Goal: Task Accomplishment & Management: Manage account settings

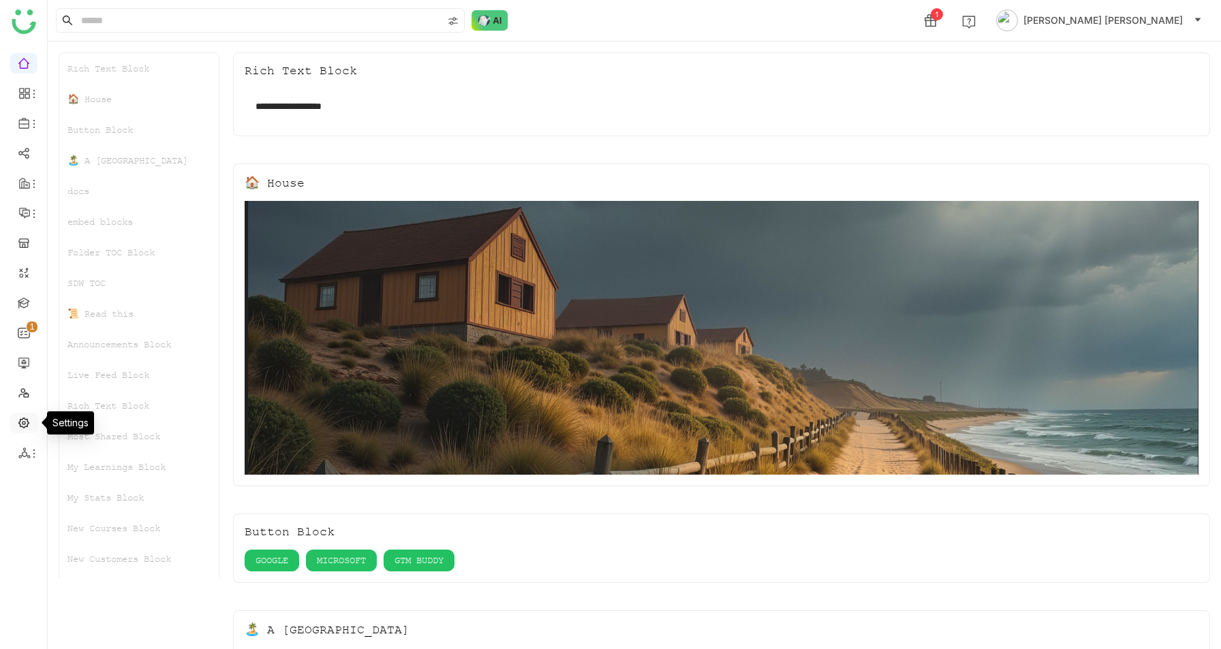
click at [29, 426] on link at bounding box center [24, 422] width 12 height 12
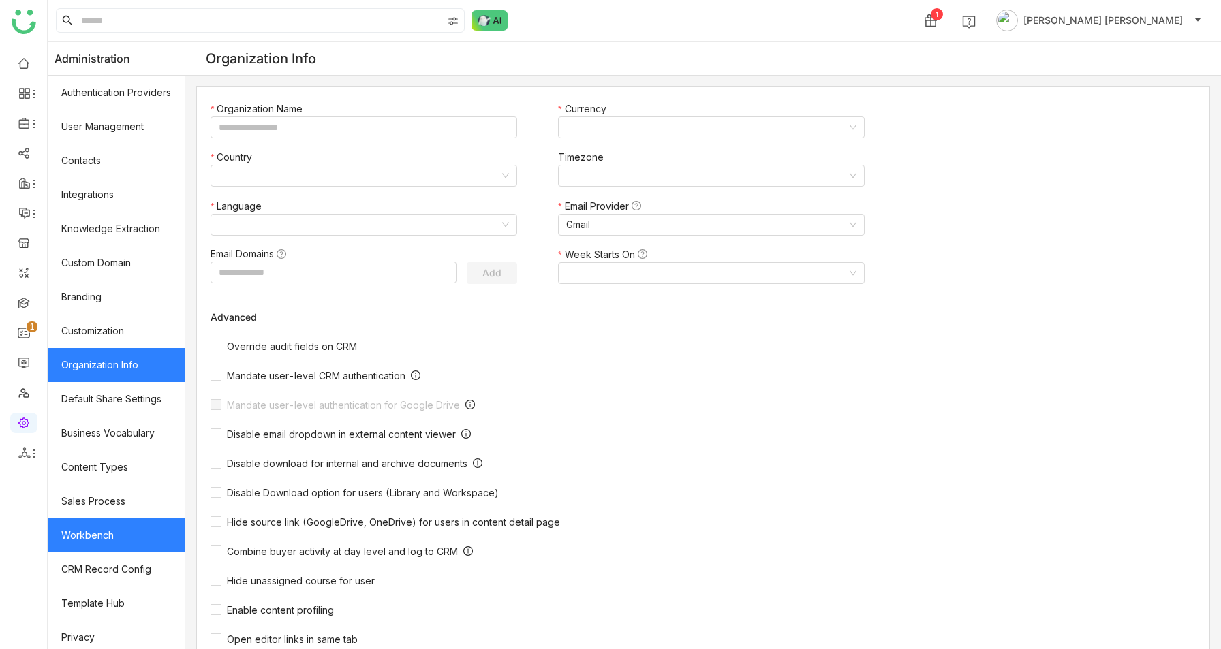
type input "*******"
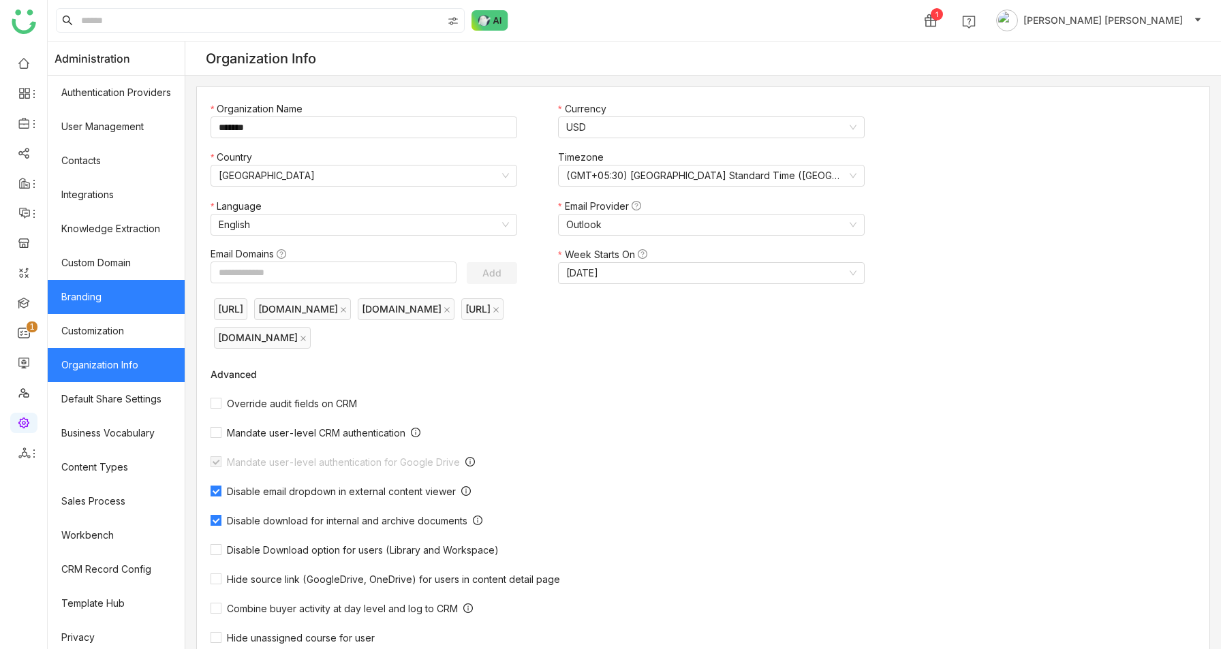
click at [80, 300] on link "Branding" at bounding box center [116, 297] width 137 height 34
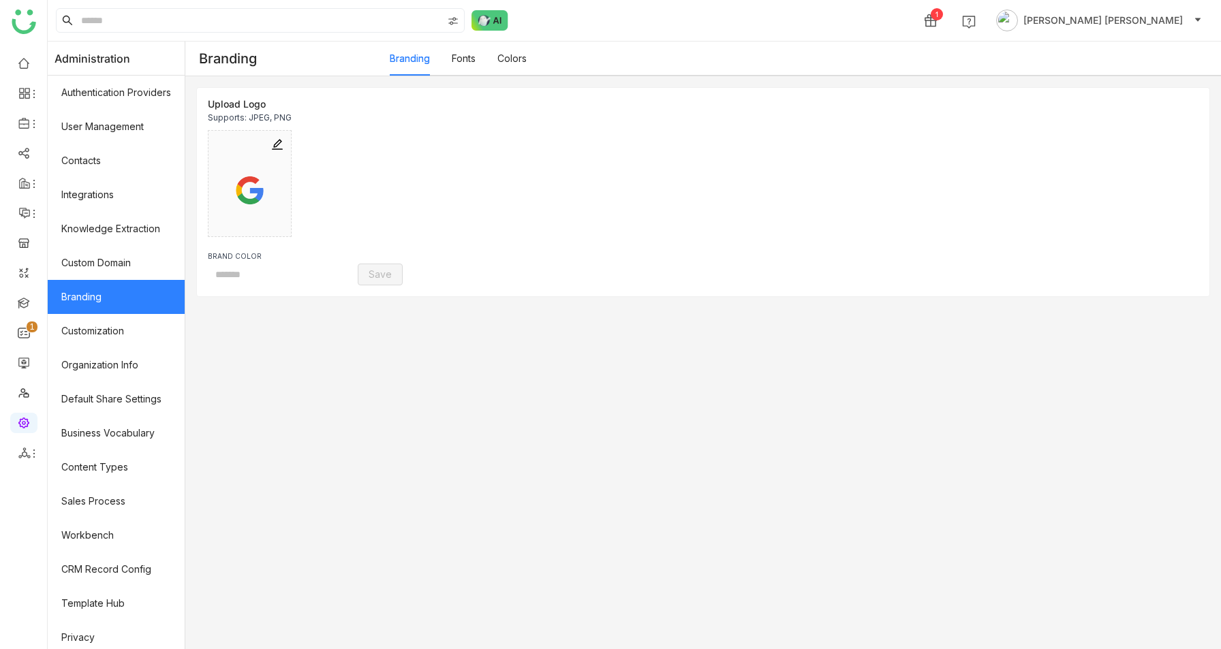
type input "*******"
click at [515, 64] on link "Colors" at bounding box center [511, 58] width 29 height 12
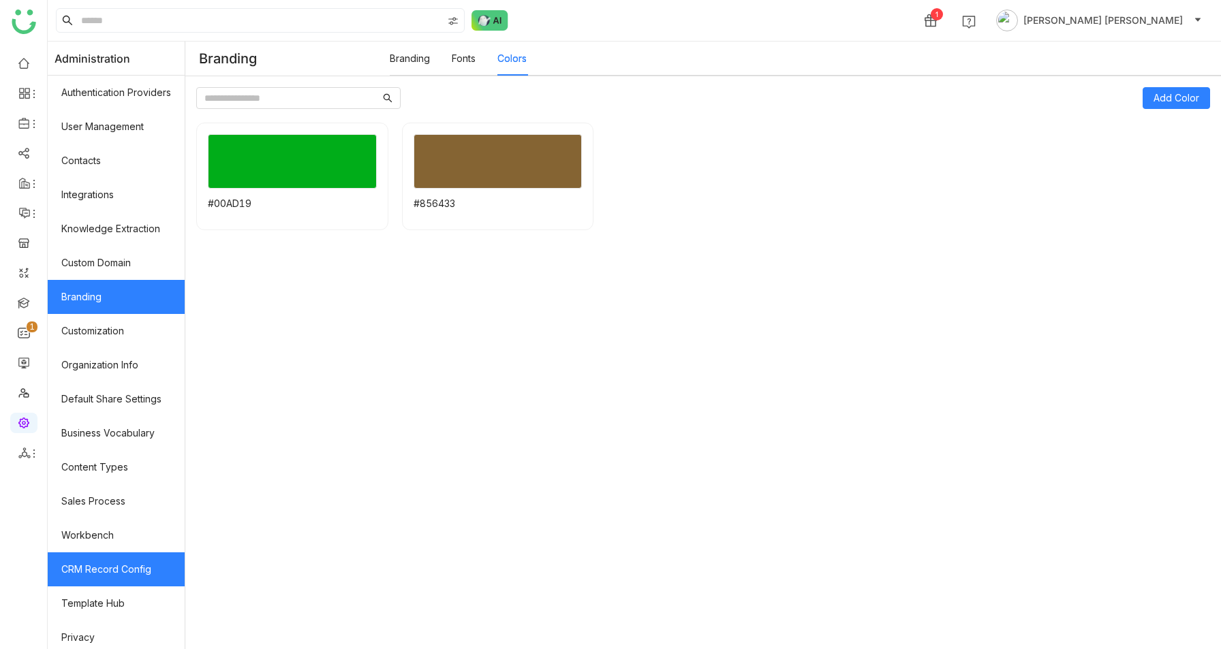
scroll to position [74, 0]
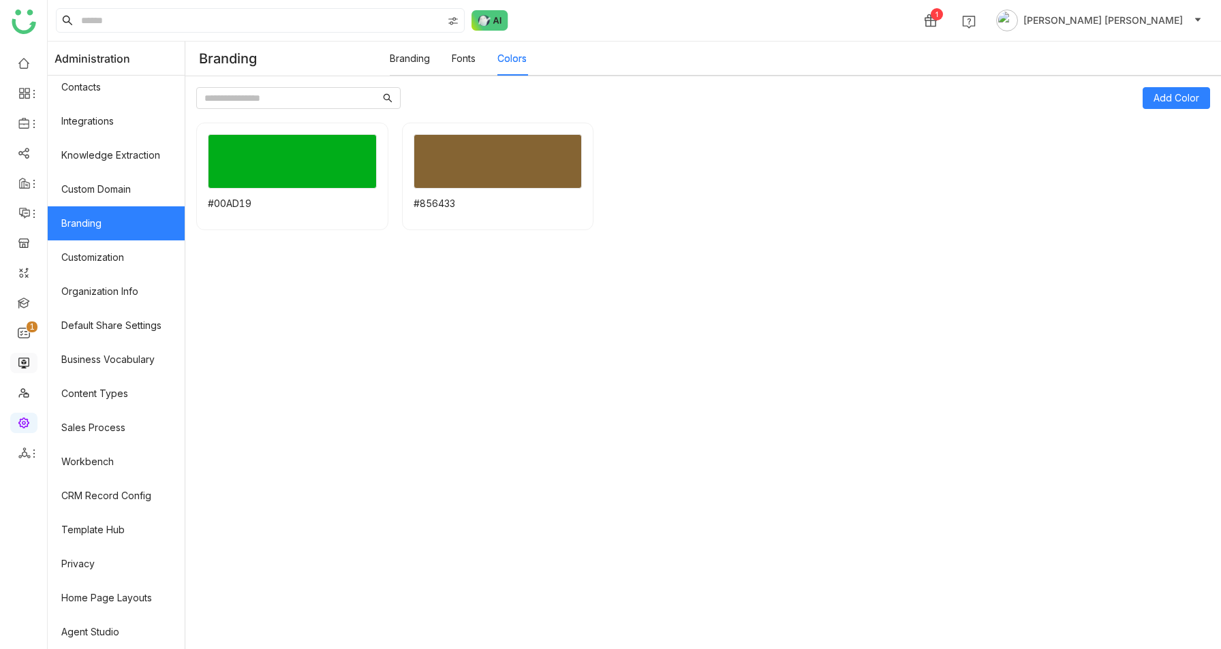
click at [22, 366] on link at bounding box center [24, 362] width 12 height 12
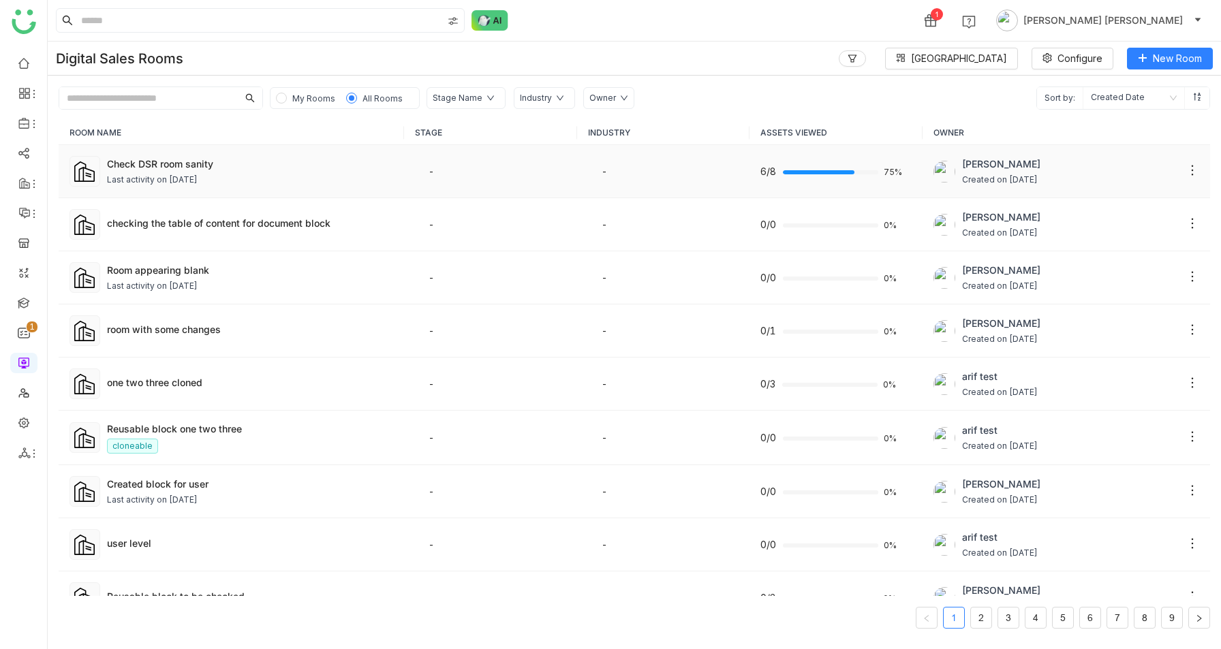
click at [341, 178] on div "Last activity on [DATE]" at bounding box center [250, 180] width 286 height 13
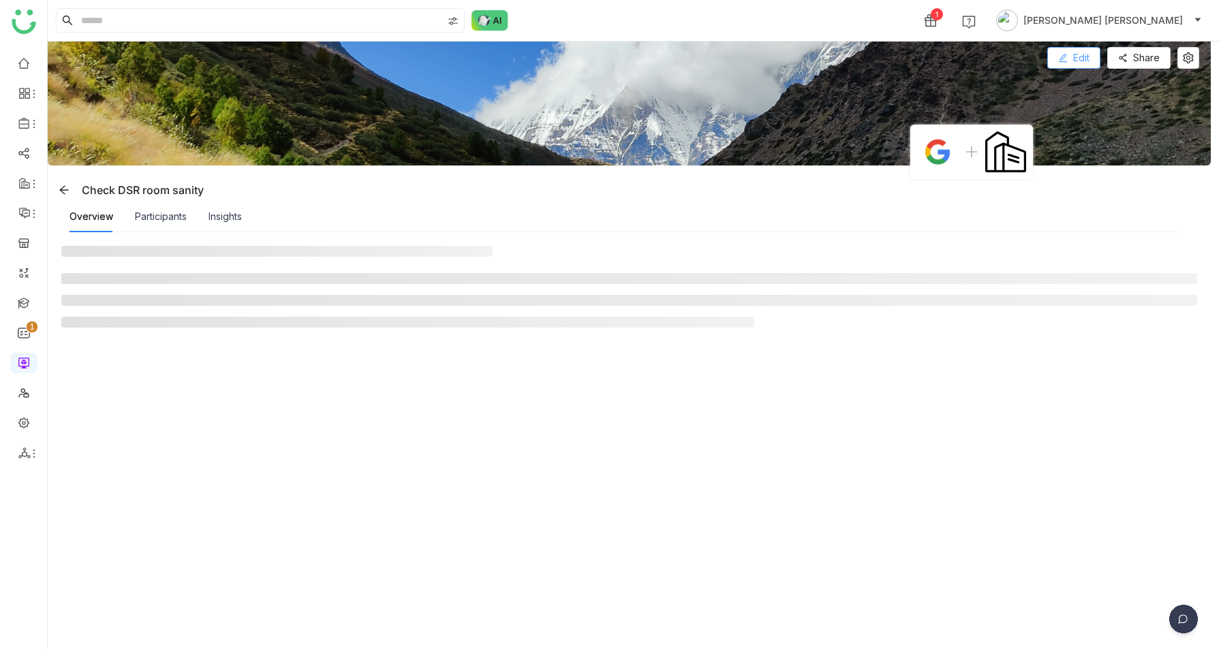
click at [1067, 59] on icon at bounding box center [1062, 58] width 9 height 9
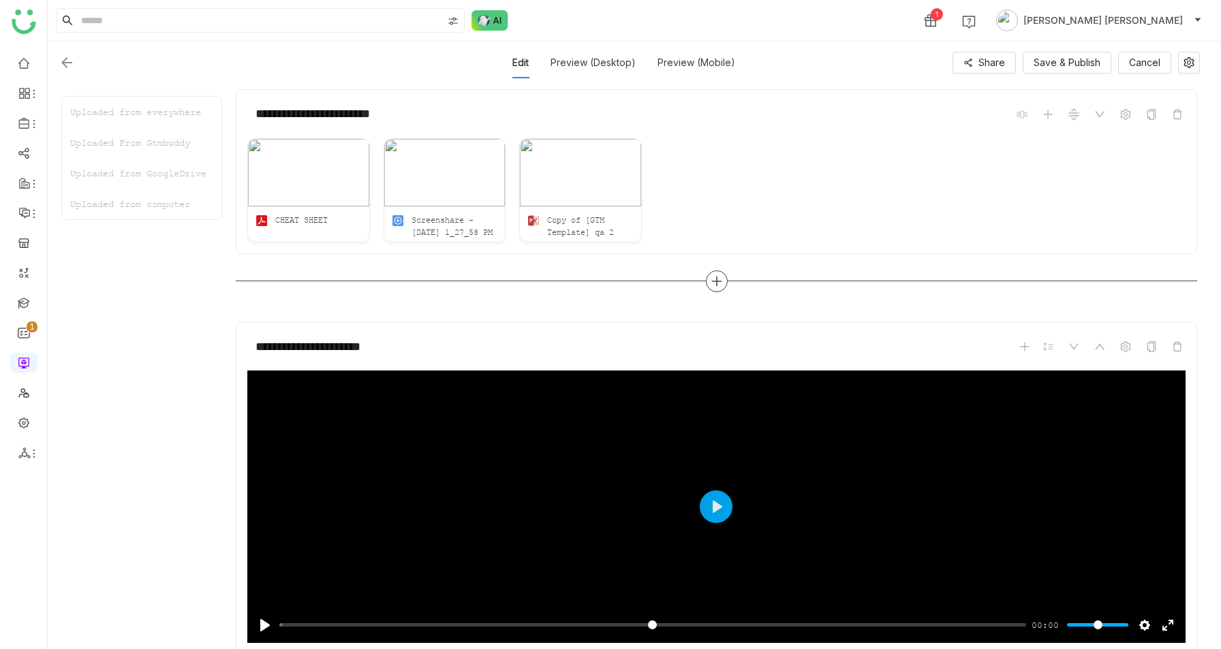
scroll to position [191, 0]
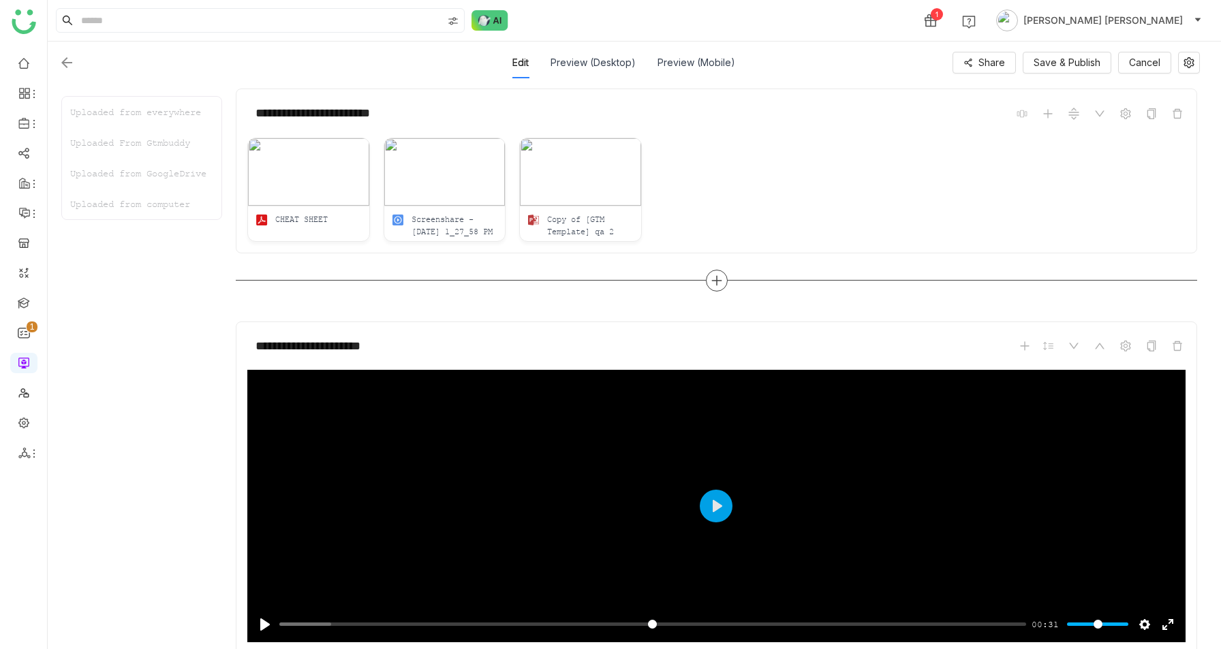
click at [727, 275] on div at bounding box center [717, 281] width 22 height 22
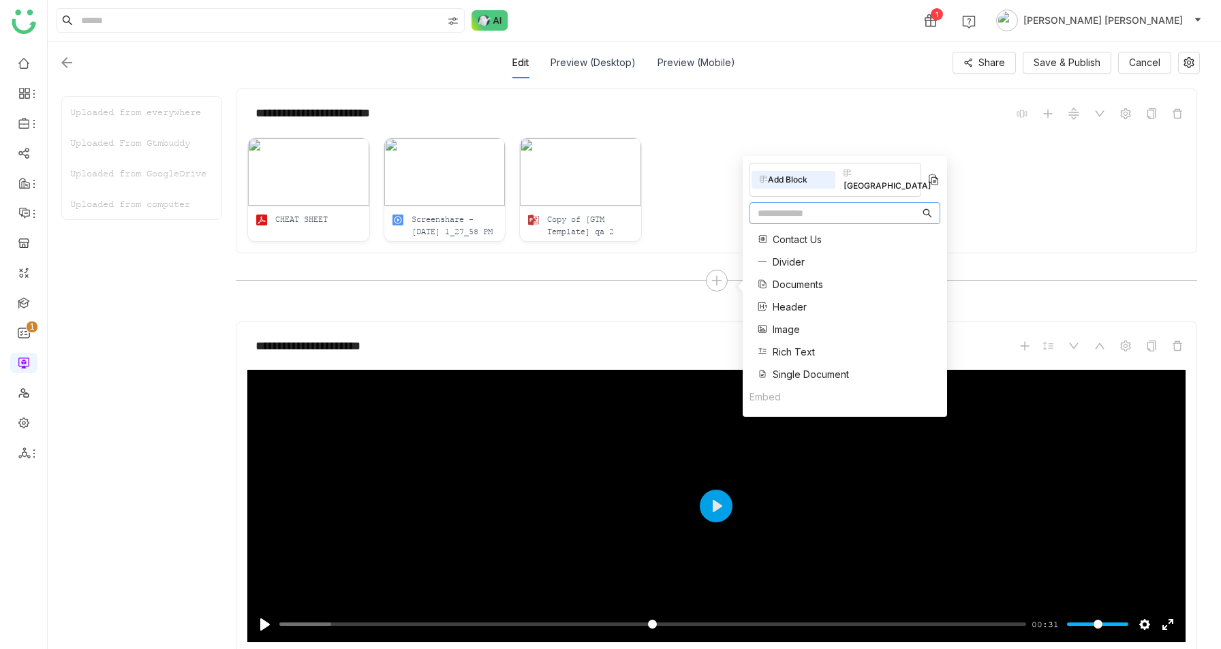
scroll to position [52, 0]
click at [786, 342] on span "Rich Text" at bounding box center [793, 349] width 42 height 14
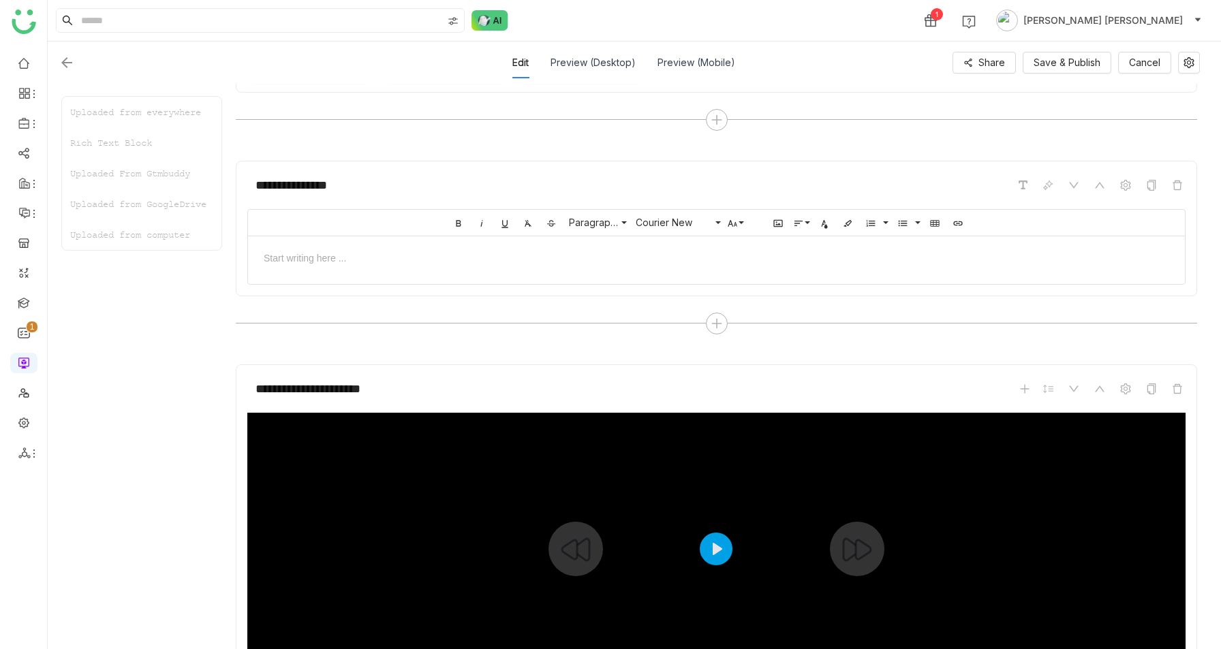
scroll to position [349, 0]
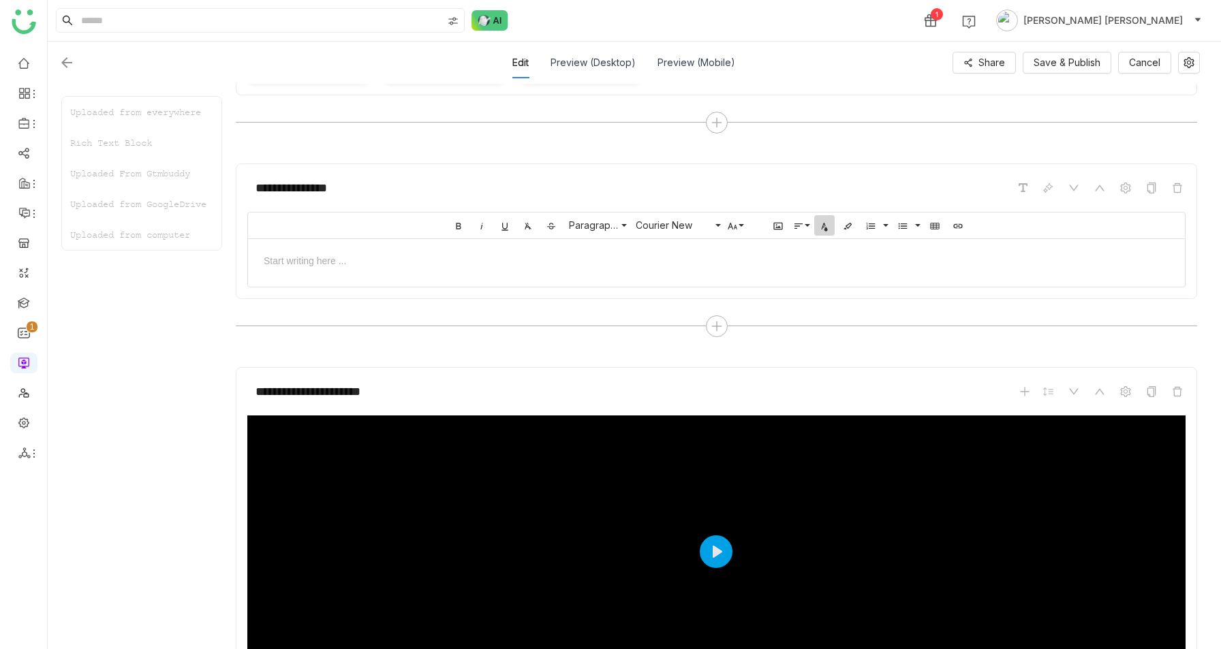
click at [830, 228] on icon "button" at bounding box center [824, 226] width 11 height 11
click at [853, 221] on icon "button" at bounding box center [847, 226] width 11 height 11
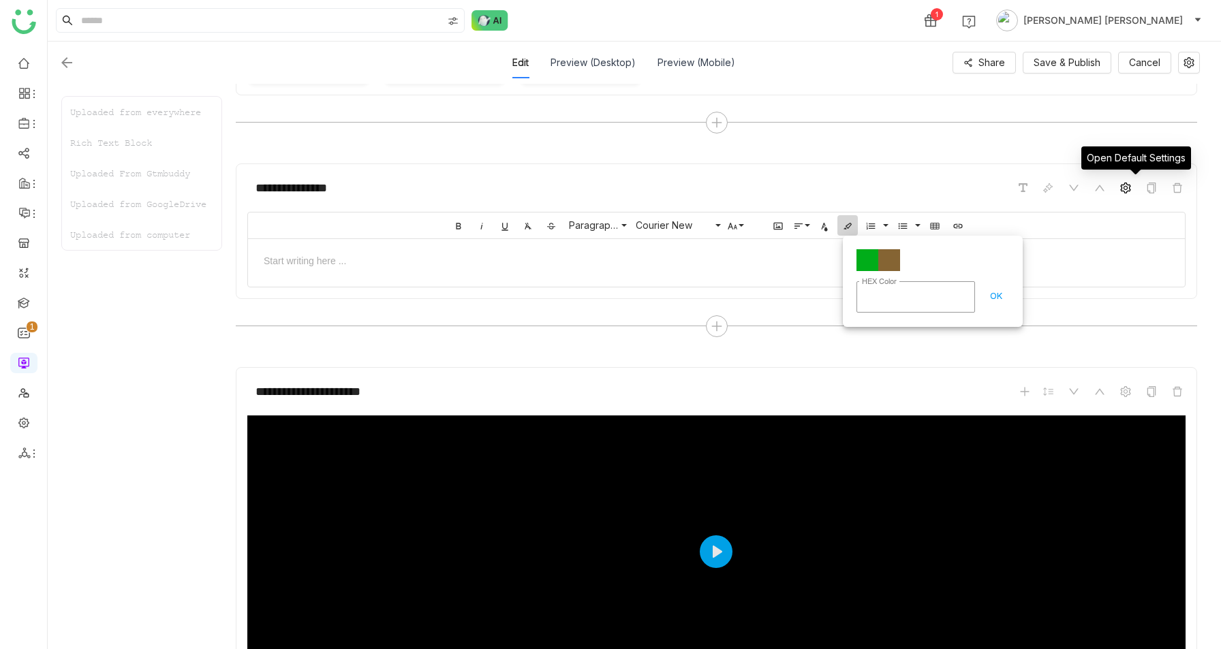
click at [1131, 188] on icon at bounding box center [1125, 188] width 11 height 11
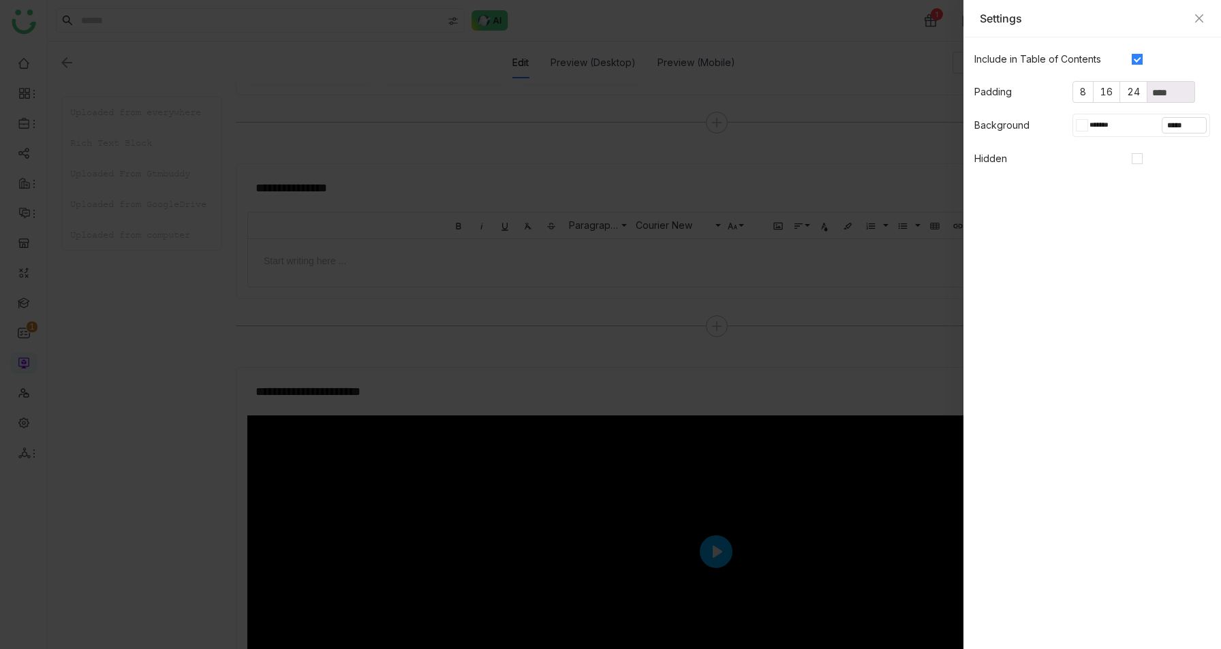
click at [1084, 129] on div at bounding box center [1084, 125] width 5 height 11
click at [992, 192] on gtmb-native-editor-settings "Include in Table of Contents Padding 8 16 24 **** Background ******* ***** Hidd…" at bounding box center [1091, 343] width 257 height 612
click at [1196, 14] on icon "Close" at bounding box center [1198, 18] width 11 height 11
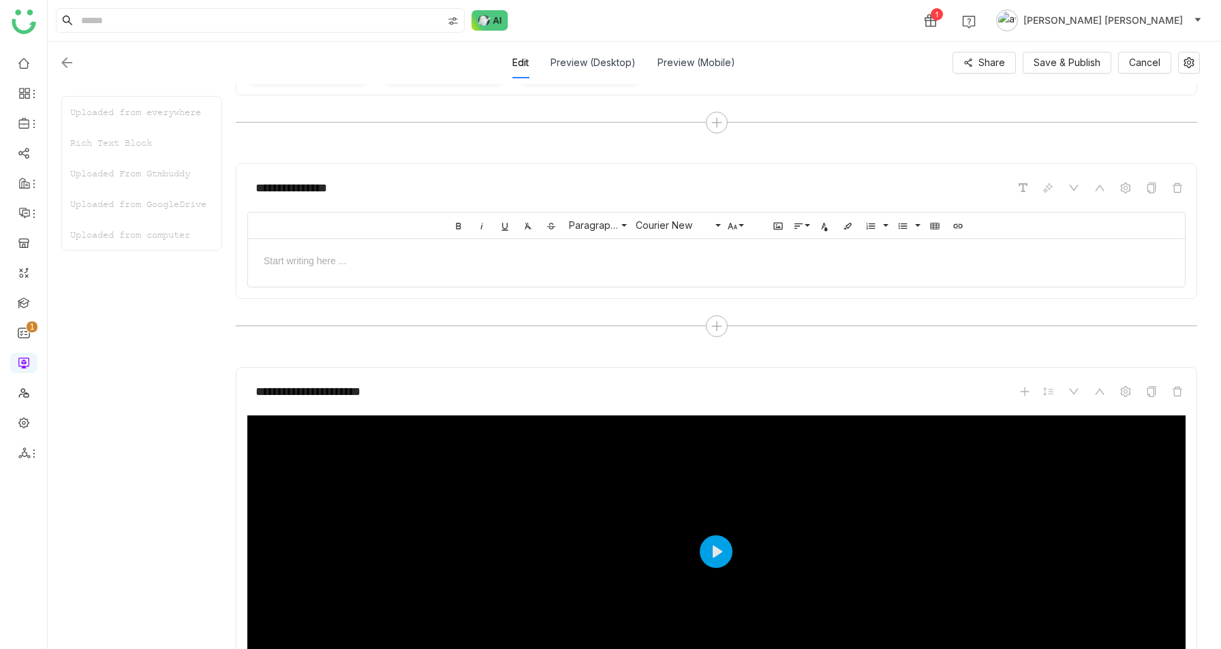
click at [1196, 14] on button "[PERSON_NAME] [PERSON_NAME]" at bounding box center [1098, 21] width 211 height 22
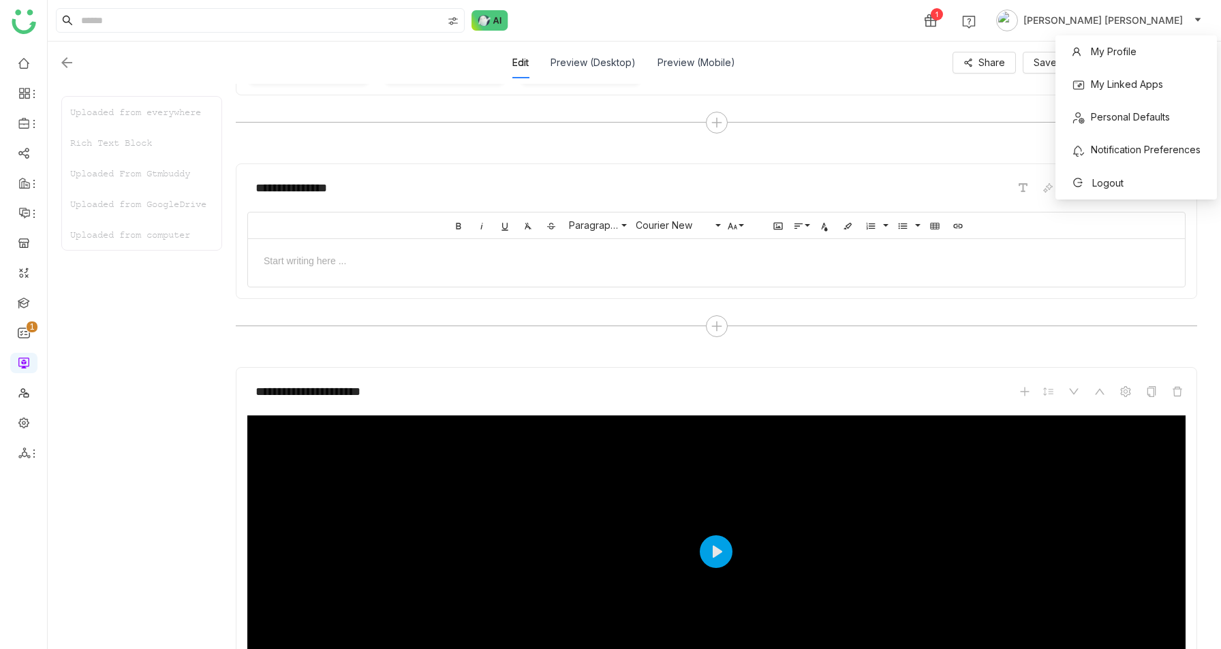
click at [800, 269] on div at bounding box center [716, 260] width 937 height 42
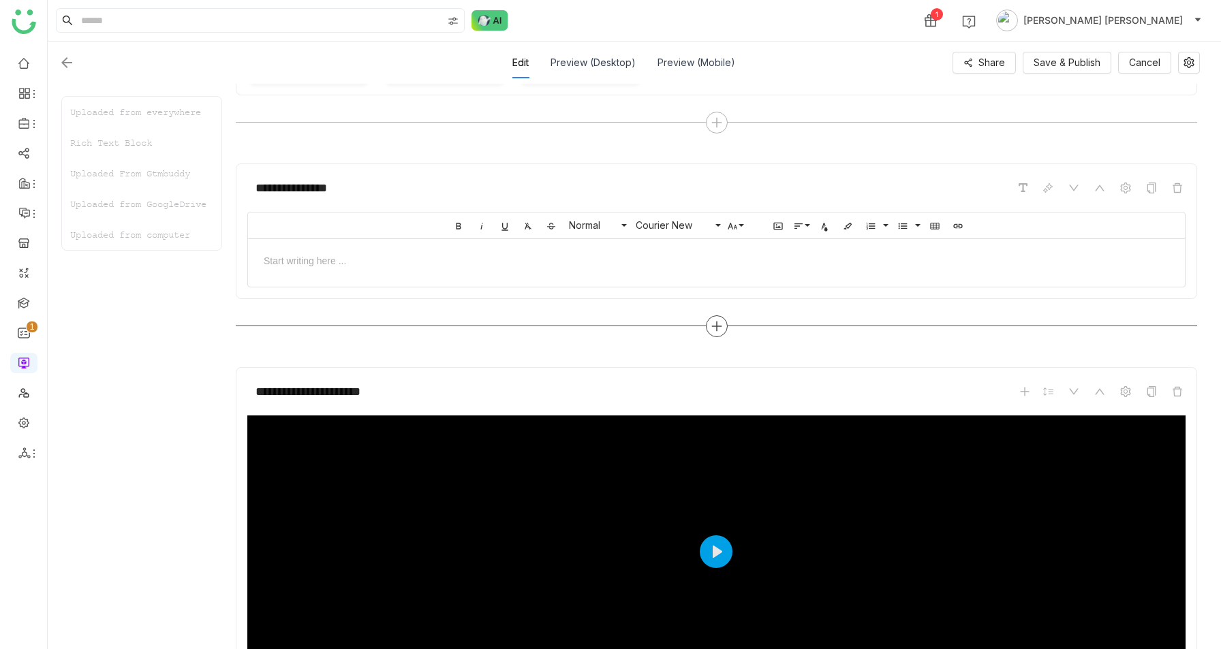
click at [719, 315] on div at bounding box center [717, 326] width 22 height 22
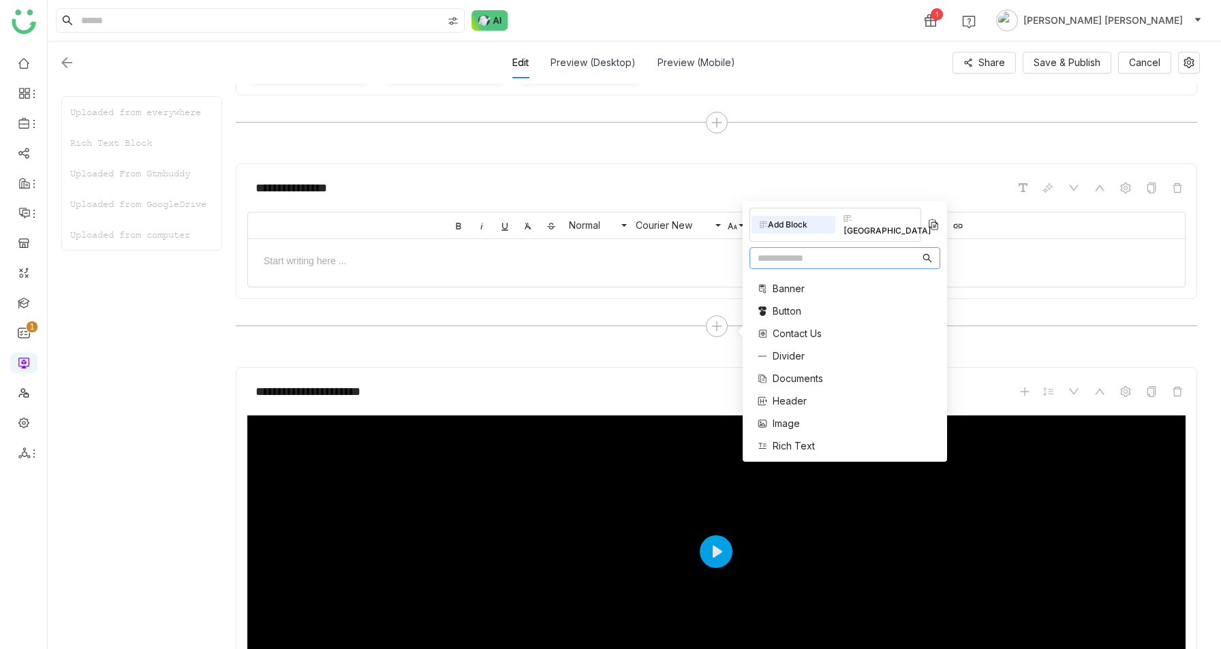
click at [791, 349] on span "Divider" at bounding box center [788, 356] width 32 height 14
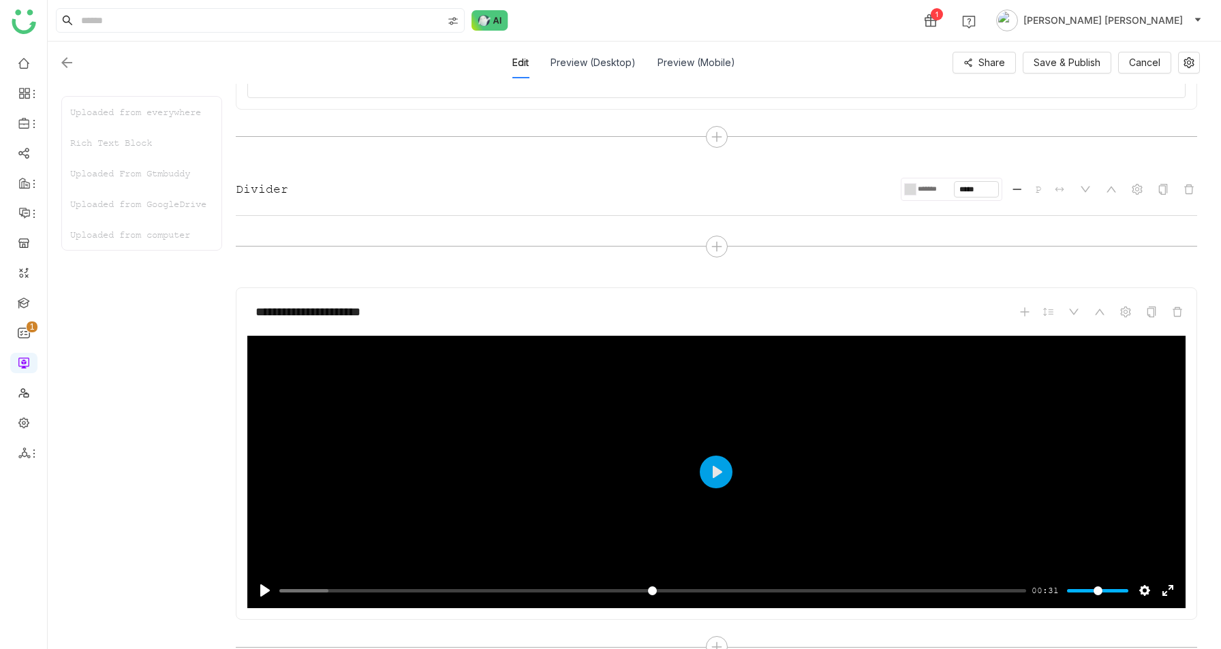
scroll to position [537, 0]
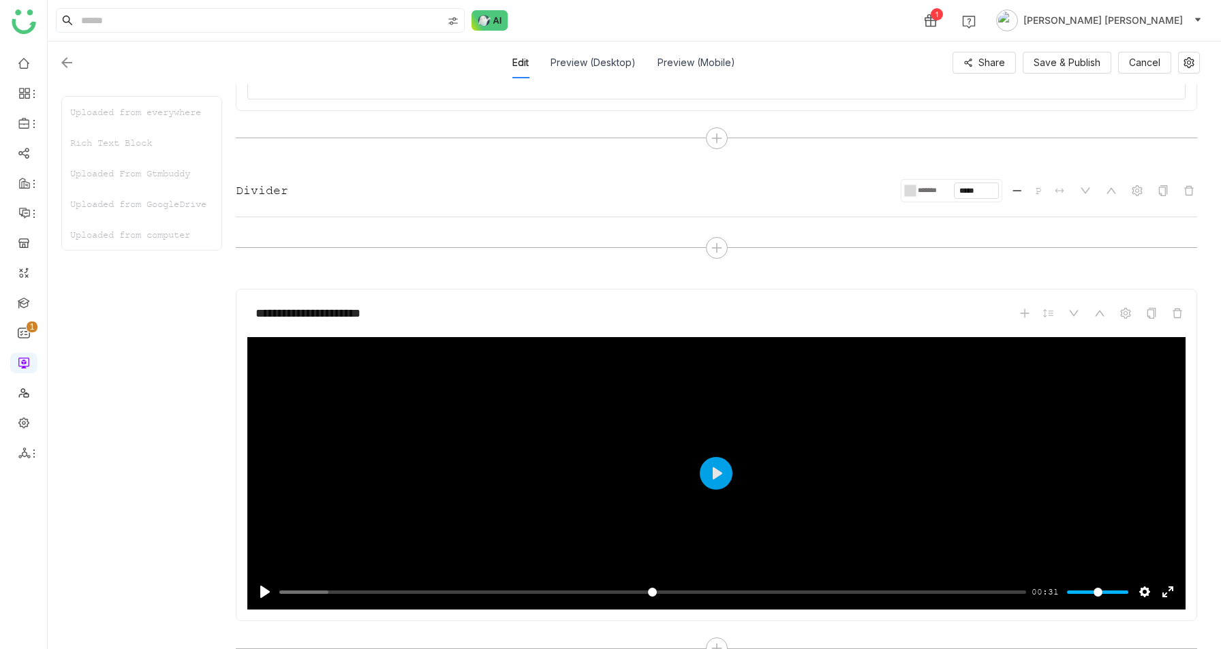
click at [915, 189] on div at bounding box center [912, 190] width 5 height 11
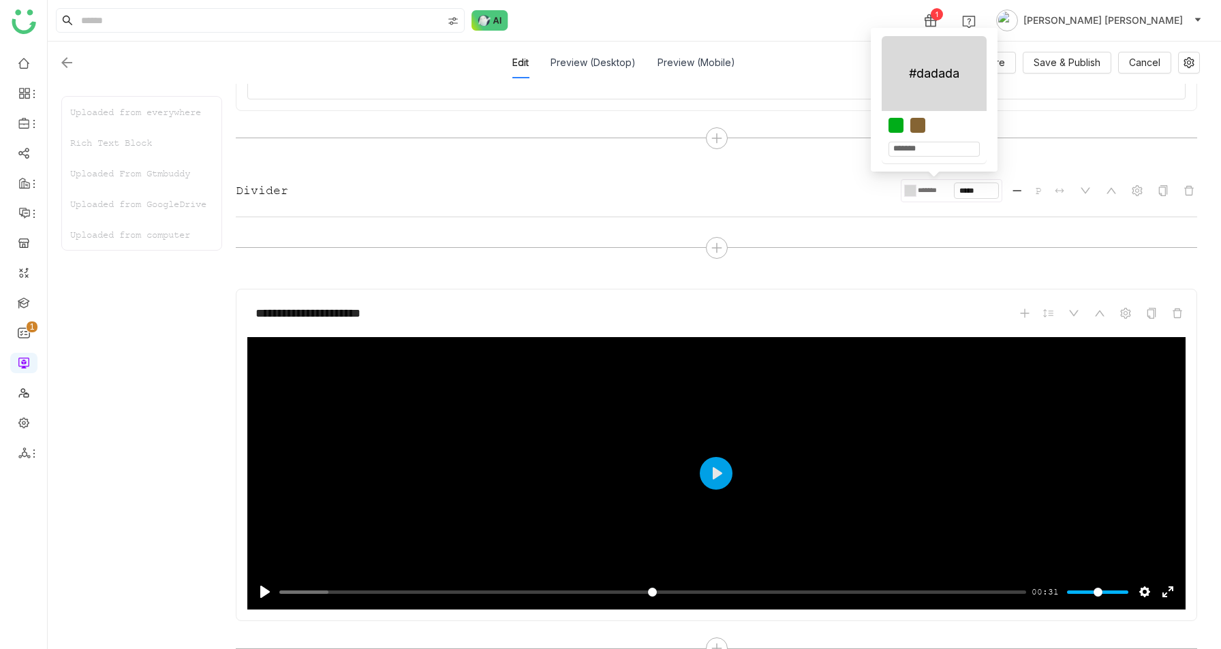
click at [753, 181] on div "Divider ******* ***** P" at bounding box center [716, 190] width 961 height 23
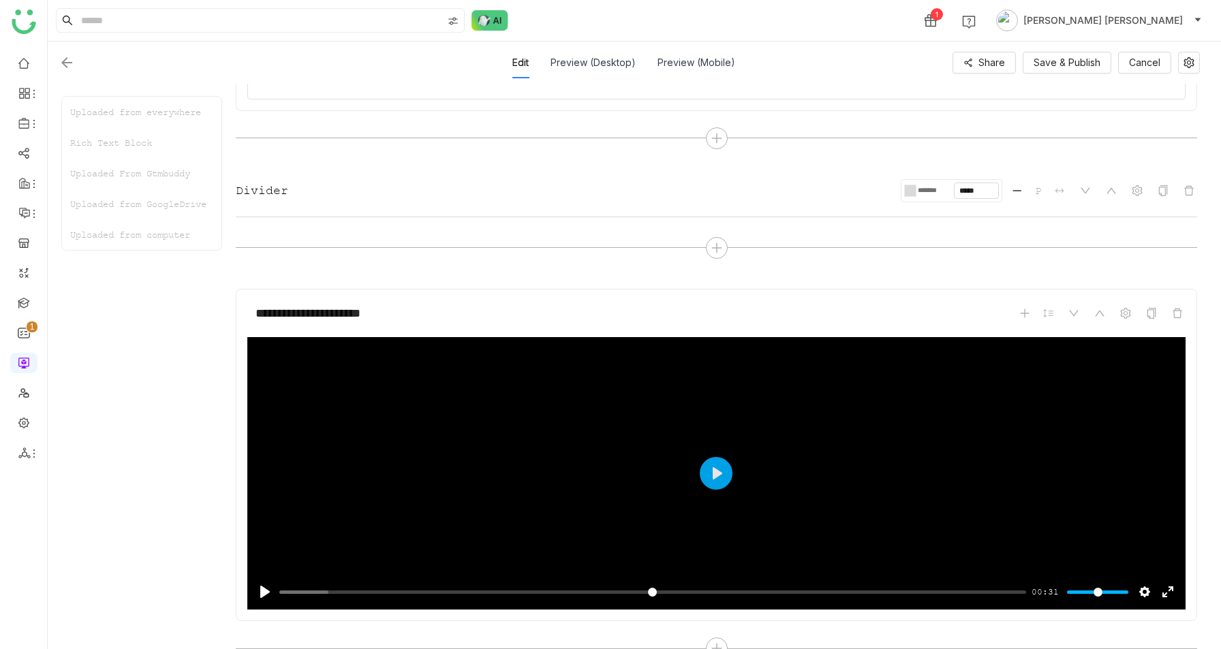
click at [910, 187] on div at bounding box center [907, 191] width 6 height 12
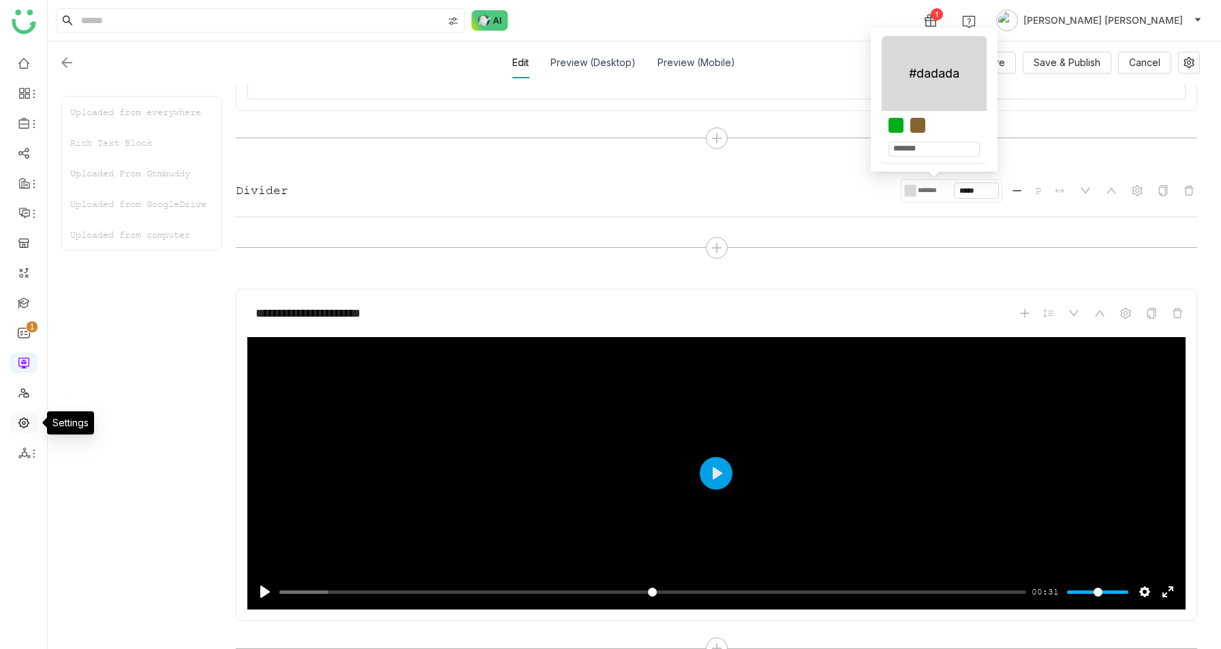
click at [19, 416] on link at bounding box center [24, 422] width 12 height 12
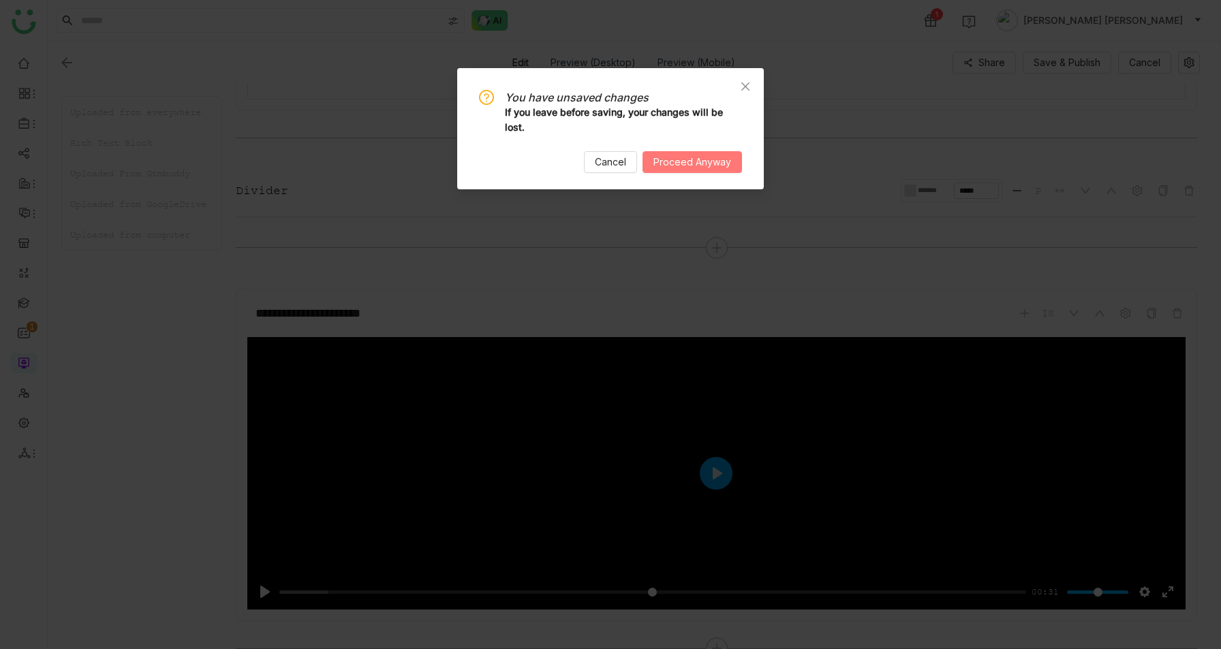
click at [680, 158] on span "Proceed Anyway" at bounding box center [692, 162] width 78 height 15
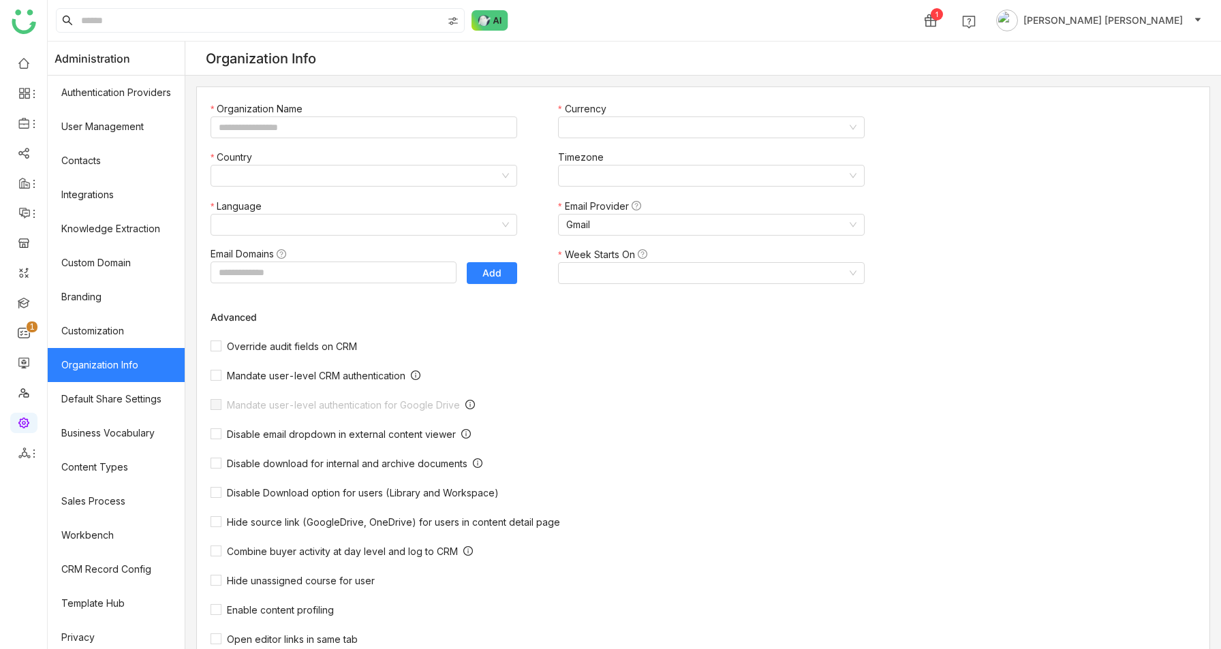
type input "*******"
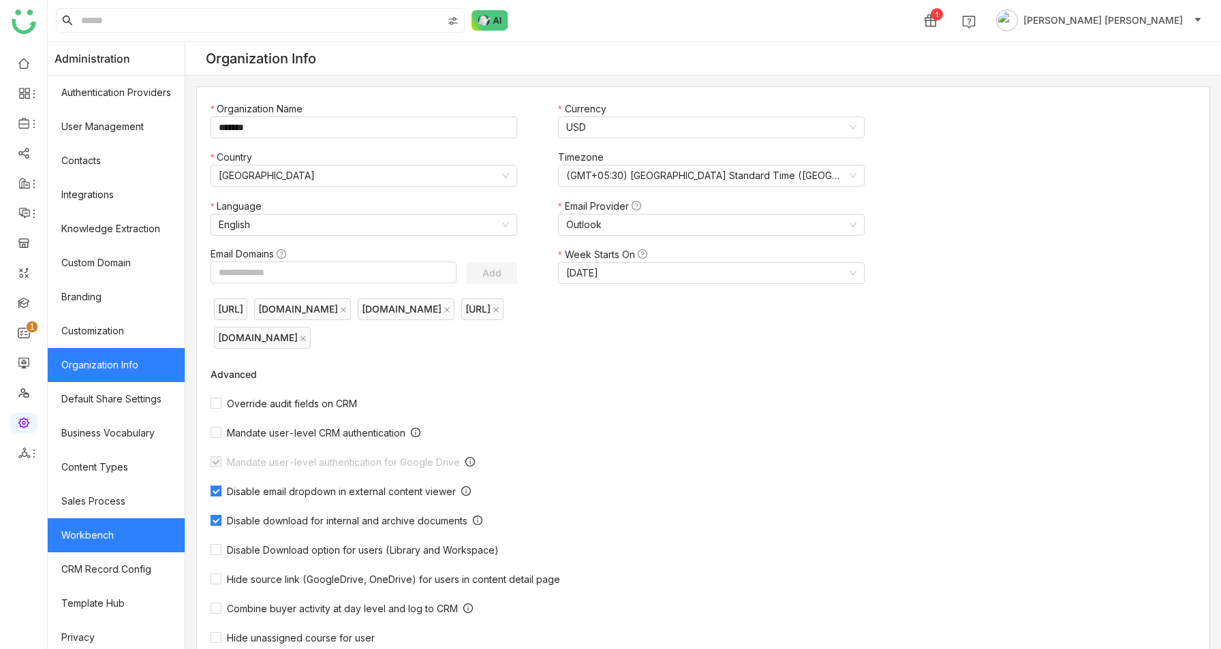
scroll to position [74, 0]
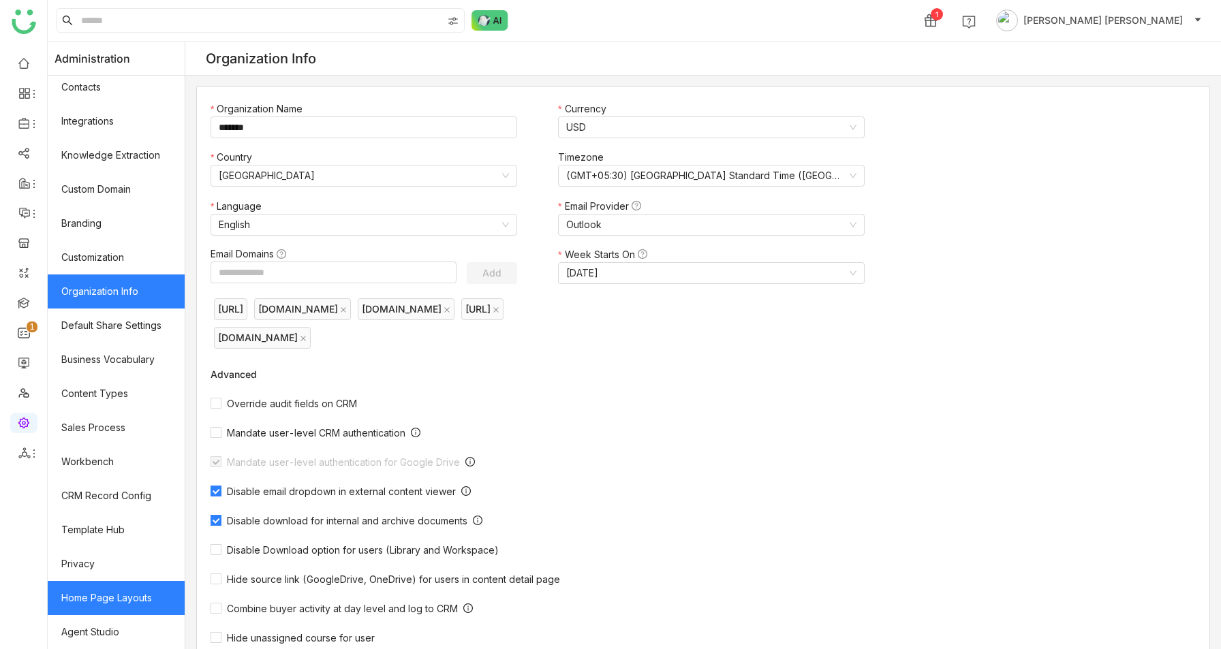
click at [151, 612] on link "Home Page Layouts" at bounding box center [116, 598] width 137 height 34
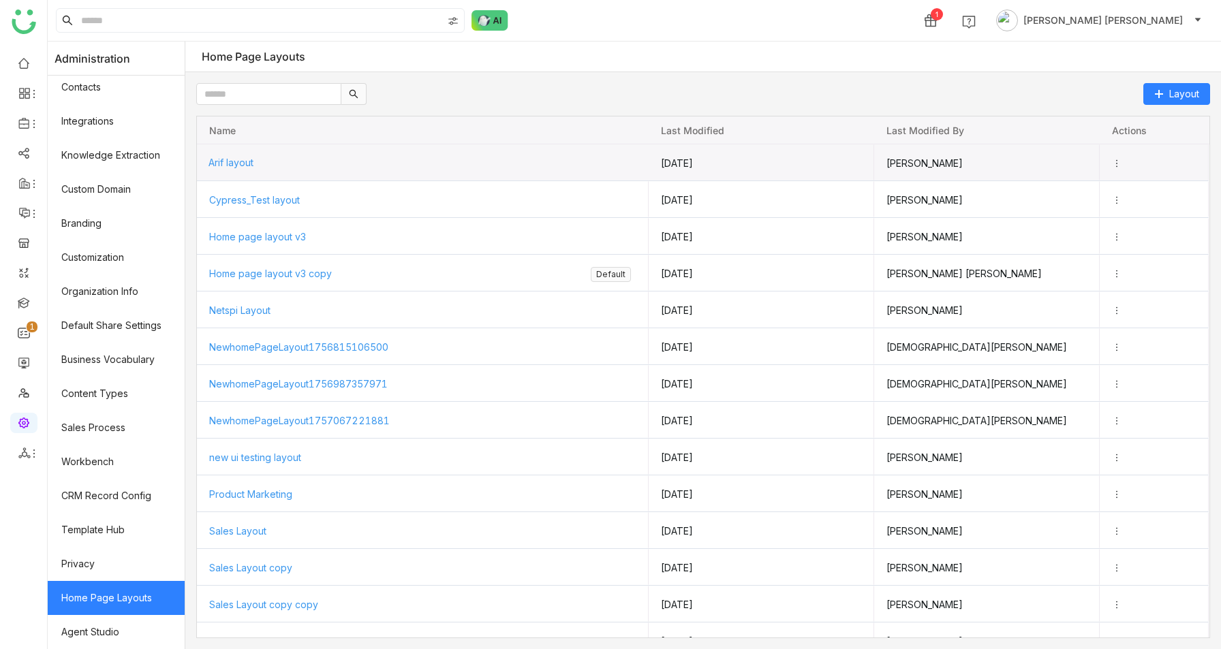
click at [234, 153] on div "Arif layout" at bounding box center [422, 162] width 428 height 36
click at [231, 168] on div "Arif layout" at bounding box center [422, 162] width 428 height 36
click at [237, 163] on span "Arif layout" at bounding box center [230, 163] width 45 height 12
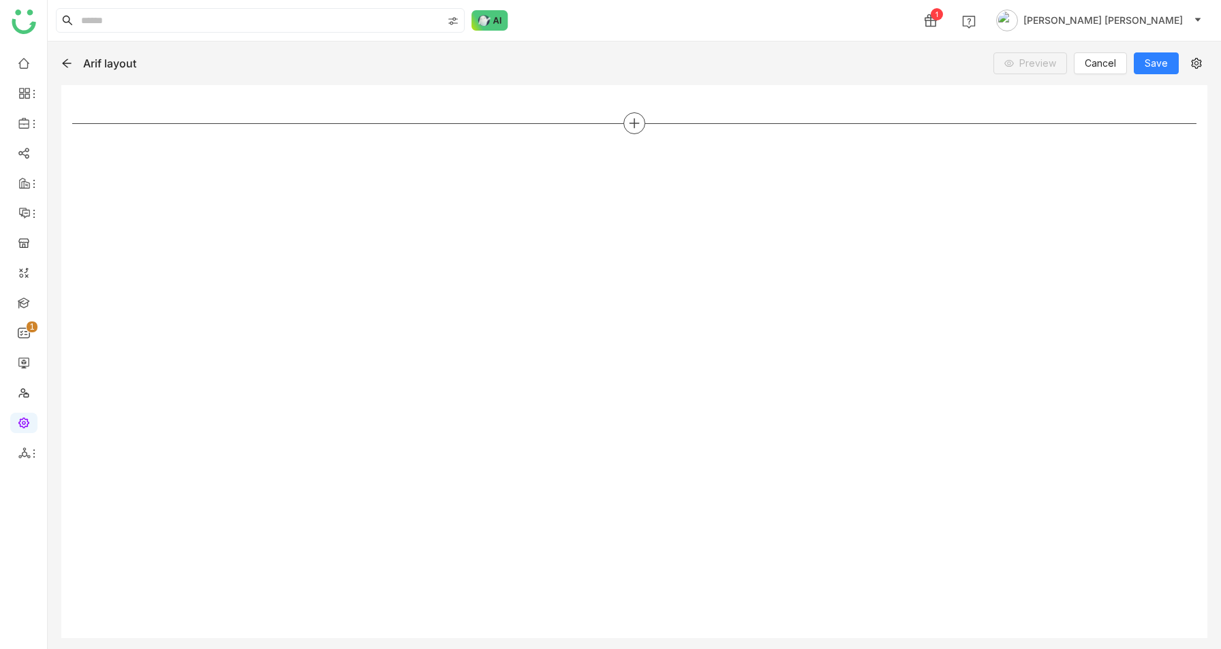
click at [633, 120] on icon at bounding box center [634, 123] width 12 height 12
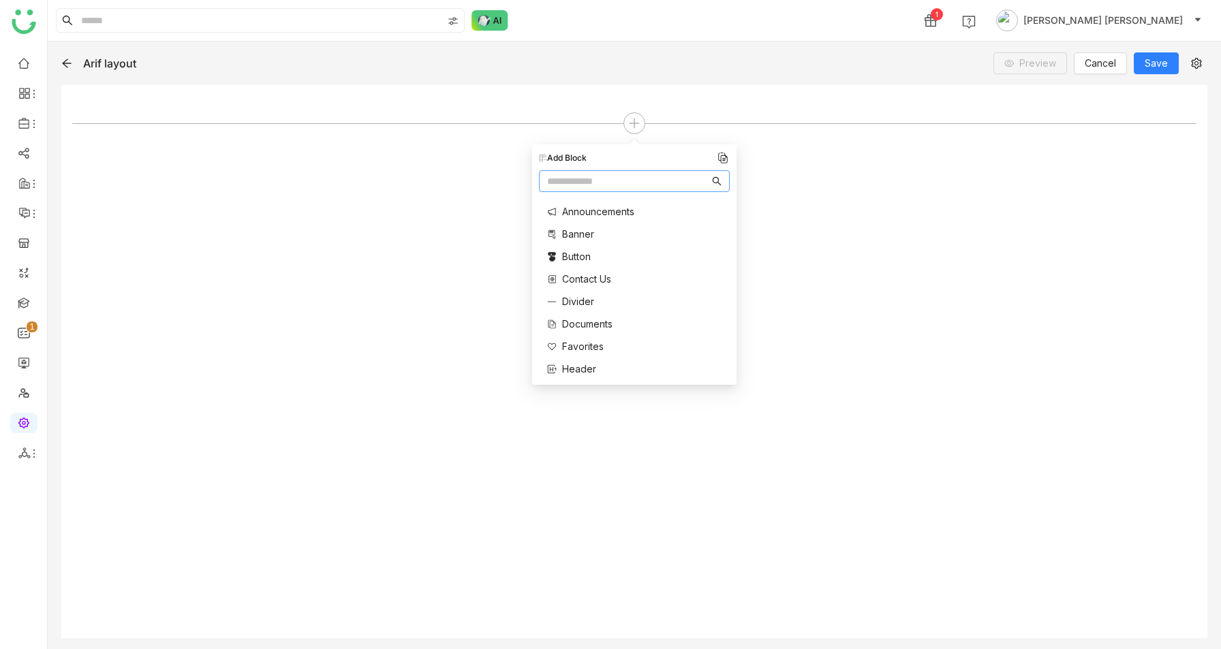
click at [576, 297] on span "Divider" at bounding box center [578, 301] width 32 height 14
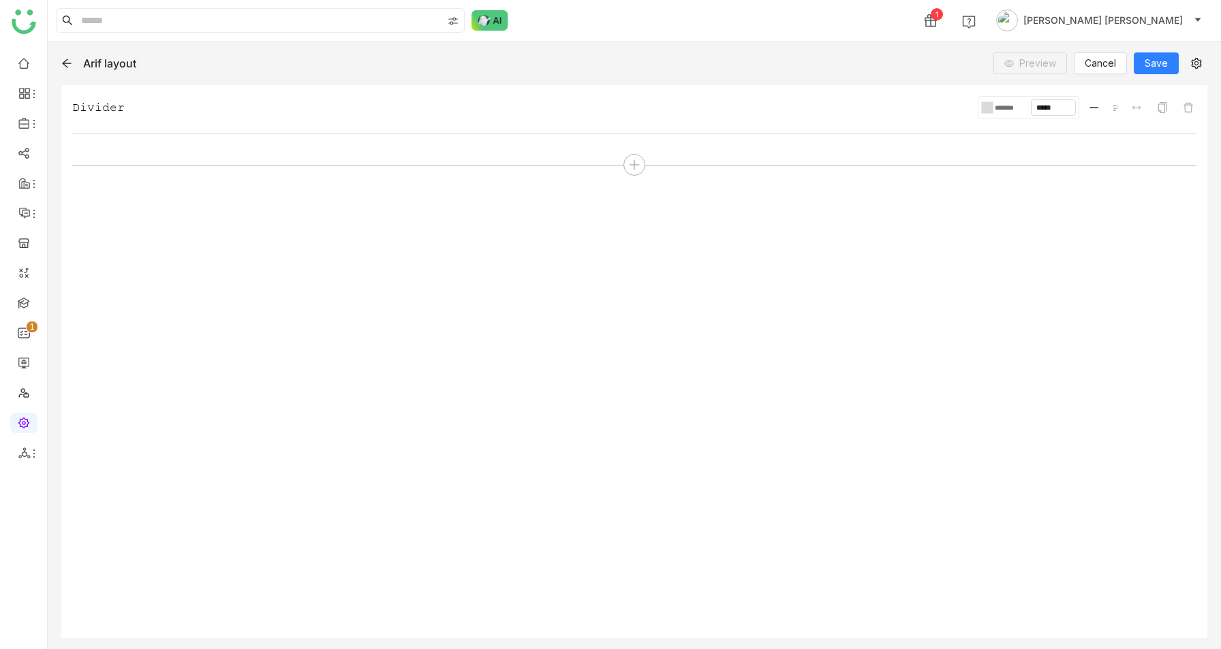
click at [990, 113] on div at bounding box center [990, 107] width 6 height 12
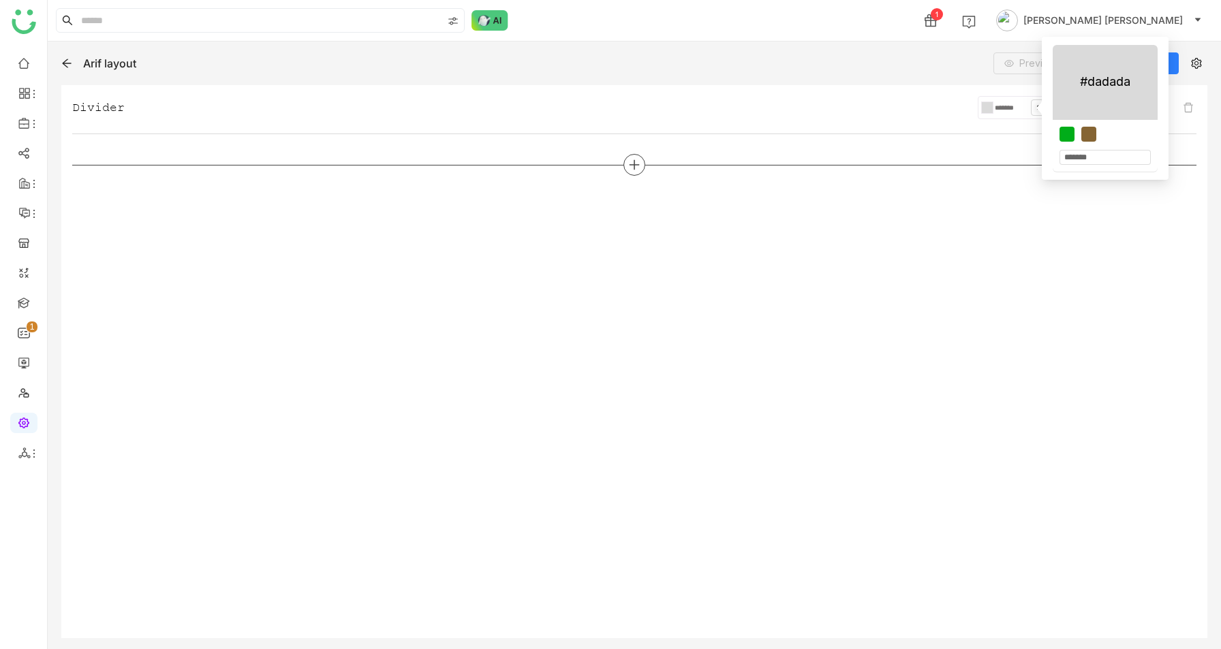
click at [636, 173] on div at bounding box center [634, 165] width 22 height 22
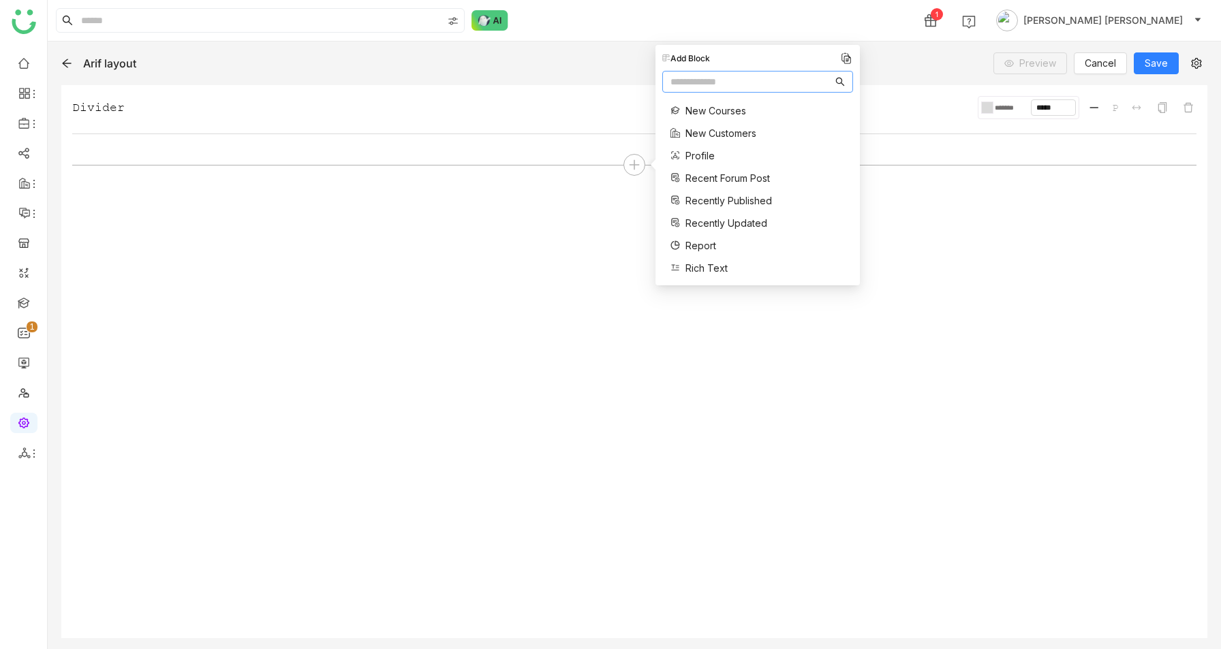
scroll to position [356, 0]
click at [697, 249] on span "Rich Text" at bounding box center [706, 250] width 42 height 14
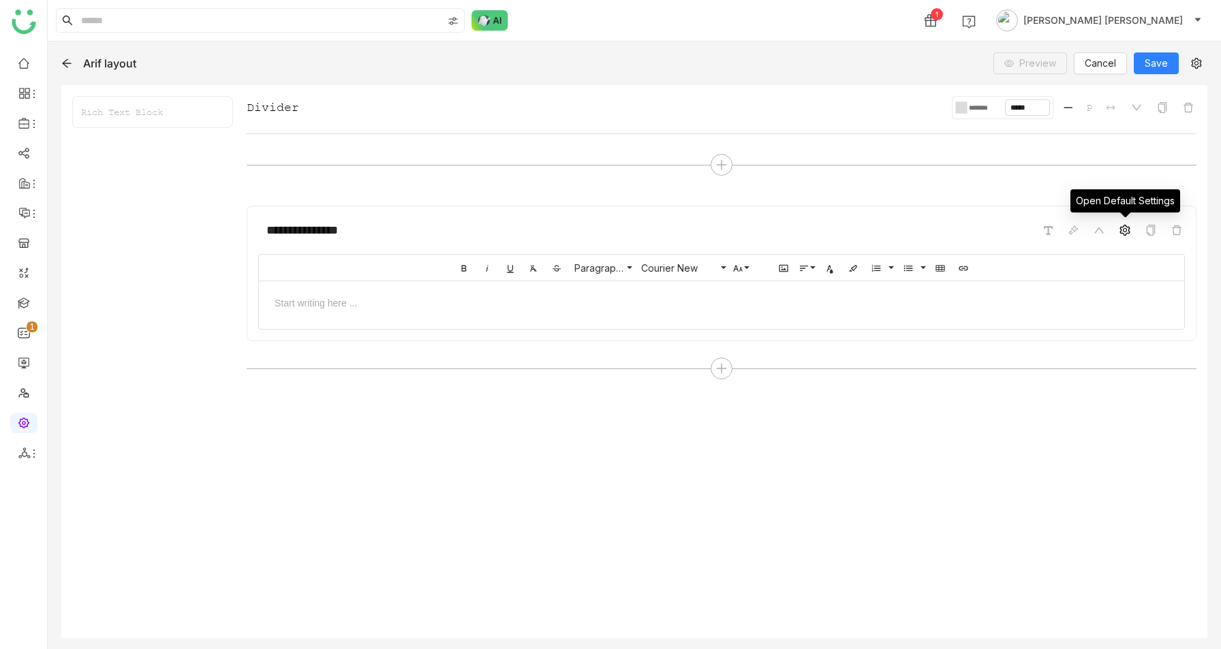
click at [1125, 234] on icon at bounding box center [1124, 230] width 11 height 11
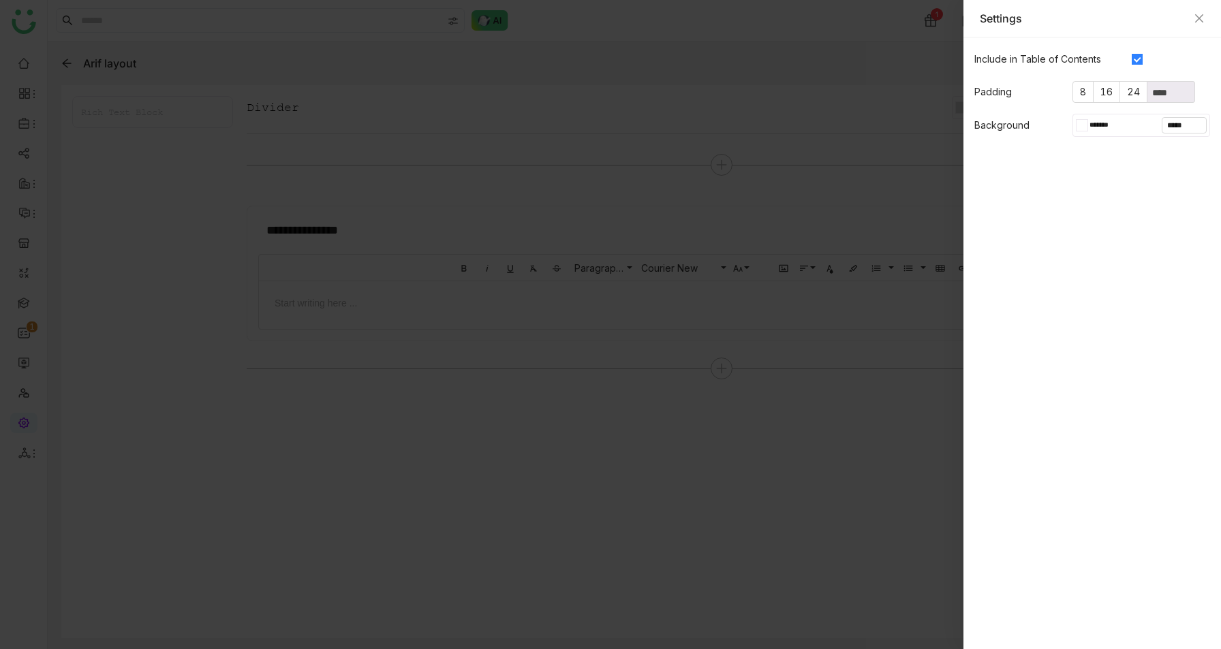
click at [1082, 122] on div at bounding box center [1084, 125] width 5 height 11
click at [1201, 16] on icon "Close" at bounding box center [1198, 18] width 11 height 11
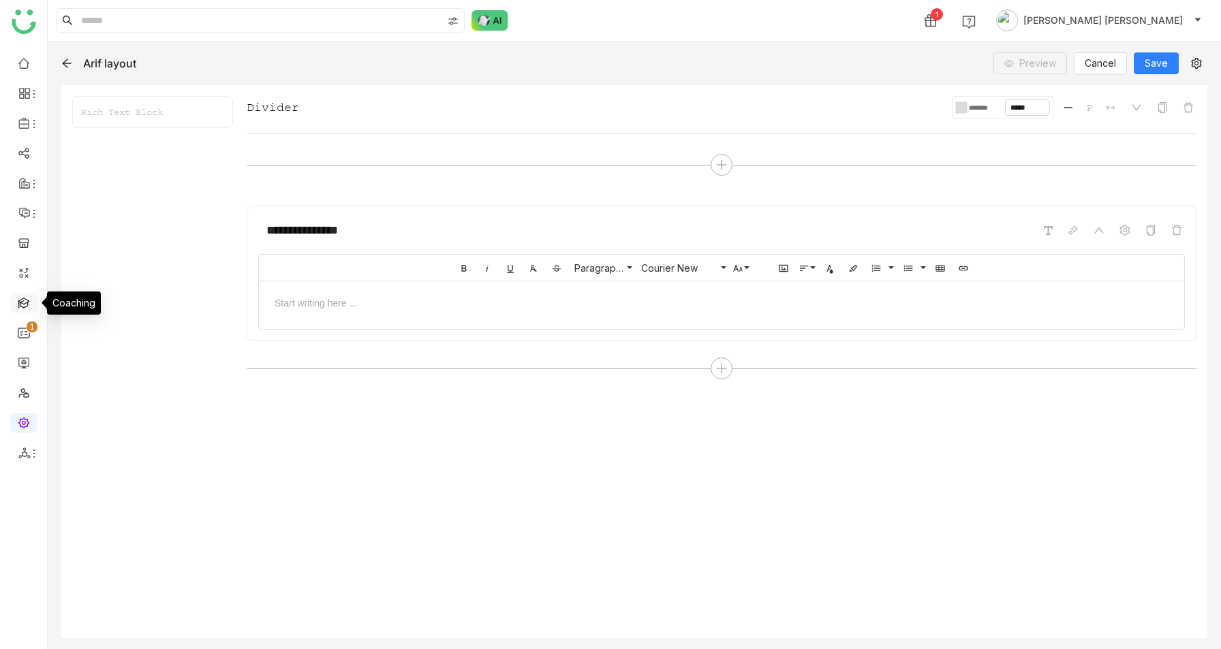
click at [18, 306] on link at bounding box center [24, 302] width 12 height 12
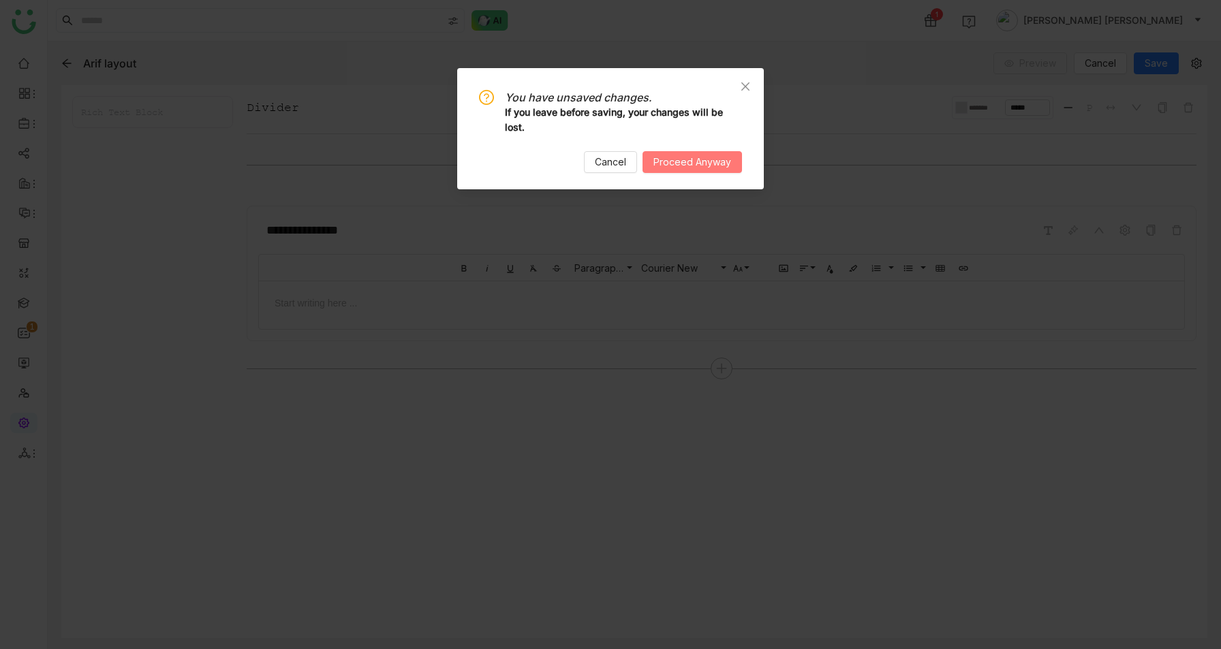
click at [653, 165] on button "Proceed Anyway" at bounding box center [691, 162] width 99 height 22
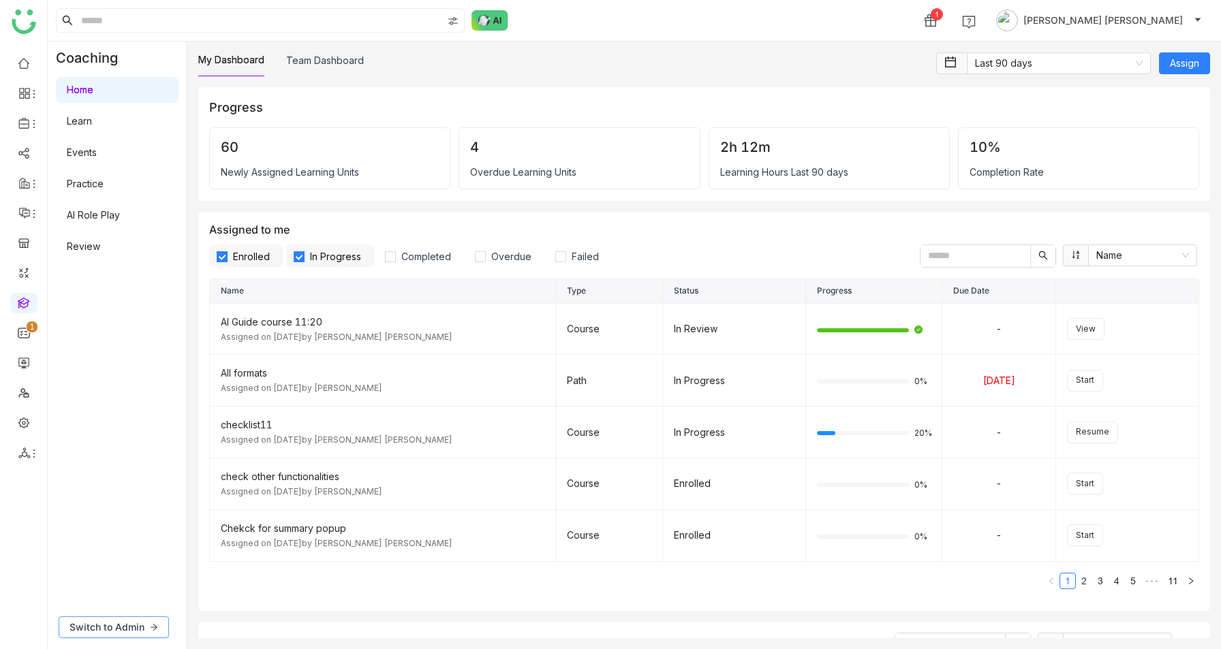
click at [119, 623] on span "Switch to Admin" at bounding box center [106, 627] width 75 height 15
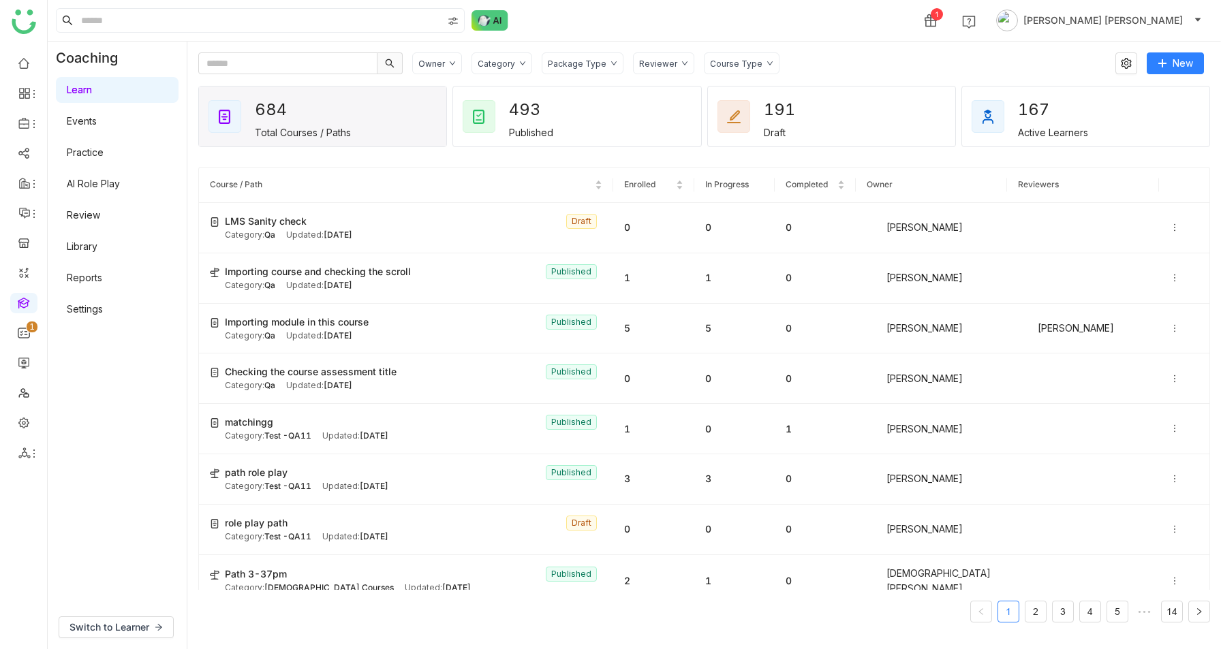
click at [601, 60] on div "Package Type" at bounding box center [582, 63] width 82 height 22
click at [586, 142] on span "Library" at bounding box center [579, 143] width 42 height 15
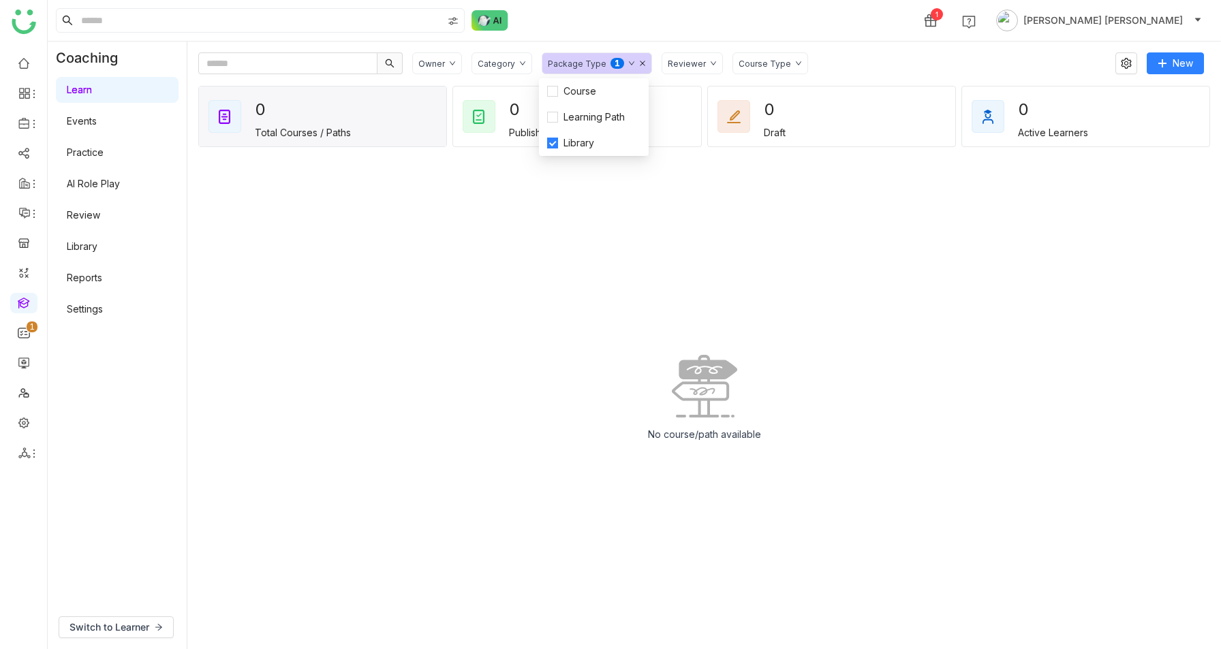
click at [485, 262] on div "No course/path available" at bounding box center [703, 402] width 1011 height 471
click at [628, 62] on div "Package Type 0 1 2 3 4 5 6 7 8 9" at bounding box center [596, 63] width 110 height 22
click at [640, 63] on icon at bounding box center [642, 63] width 5 height 5
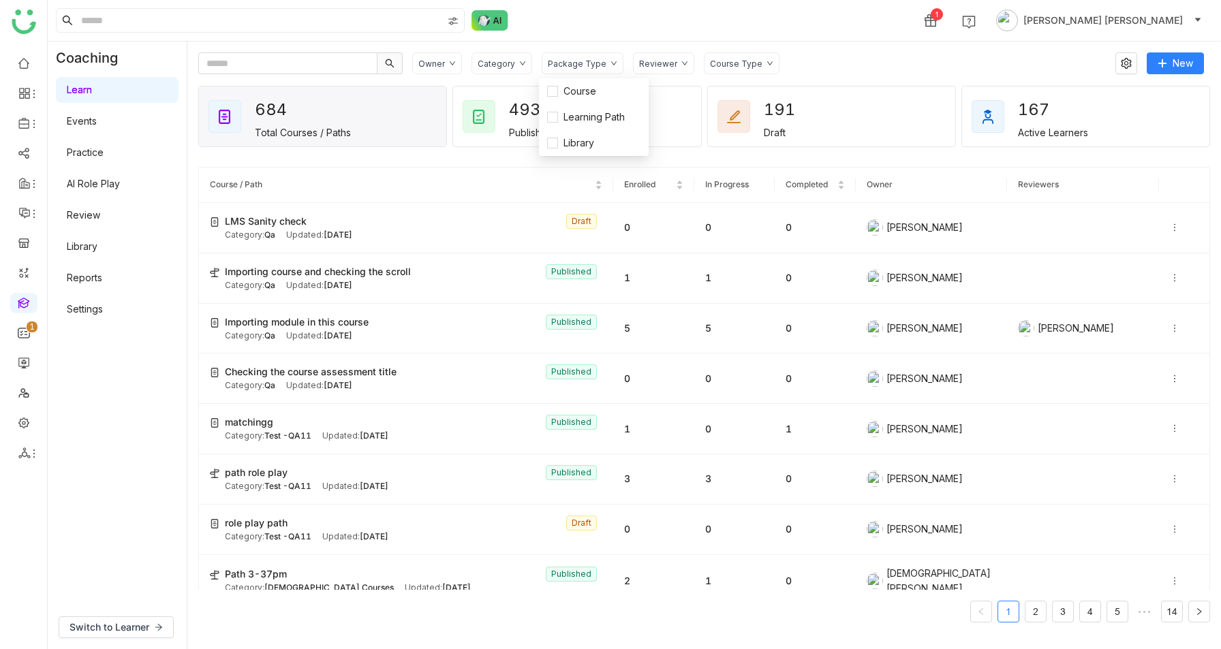
click at [67, 245] on link "Library" at bounding box center [82, 246] width 31 height 12
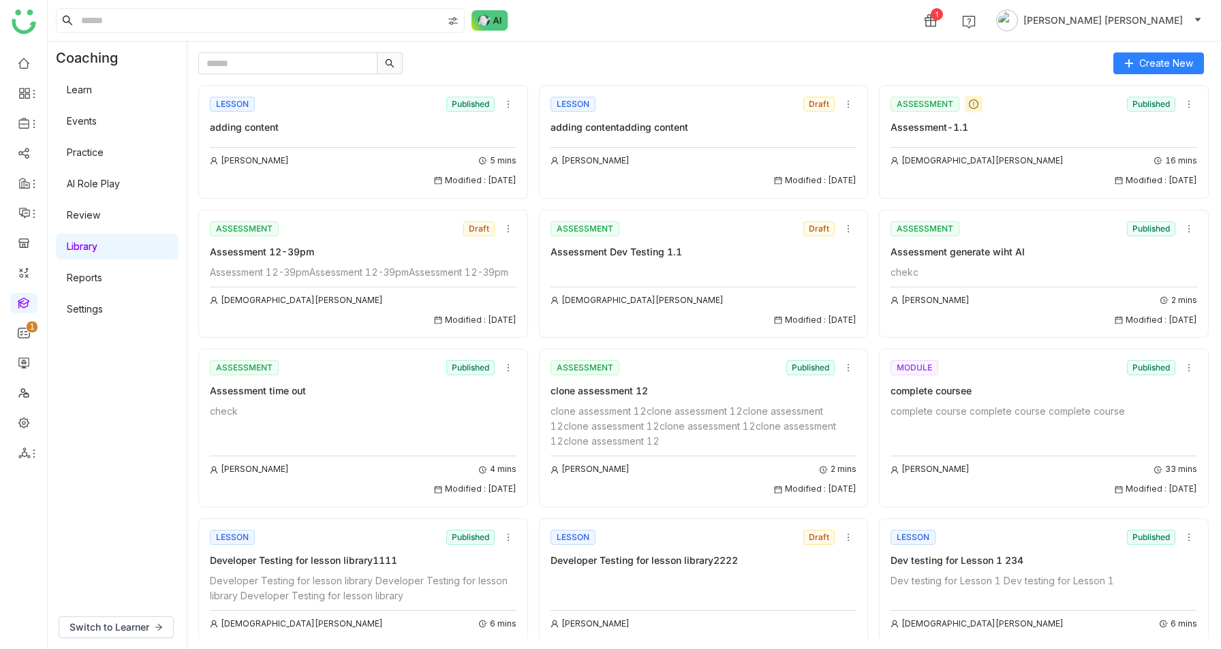
click at [352, 121] on div "adding content" at bounding box center [363, 127] width 307 height 15
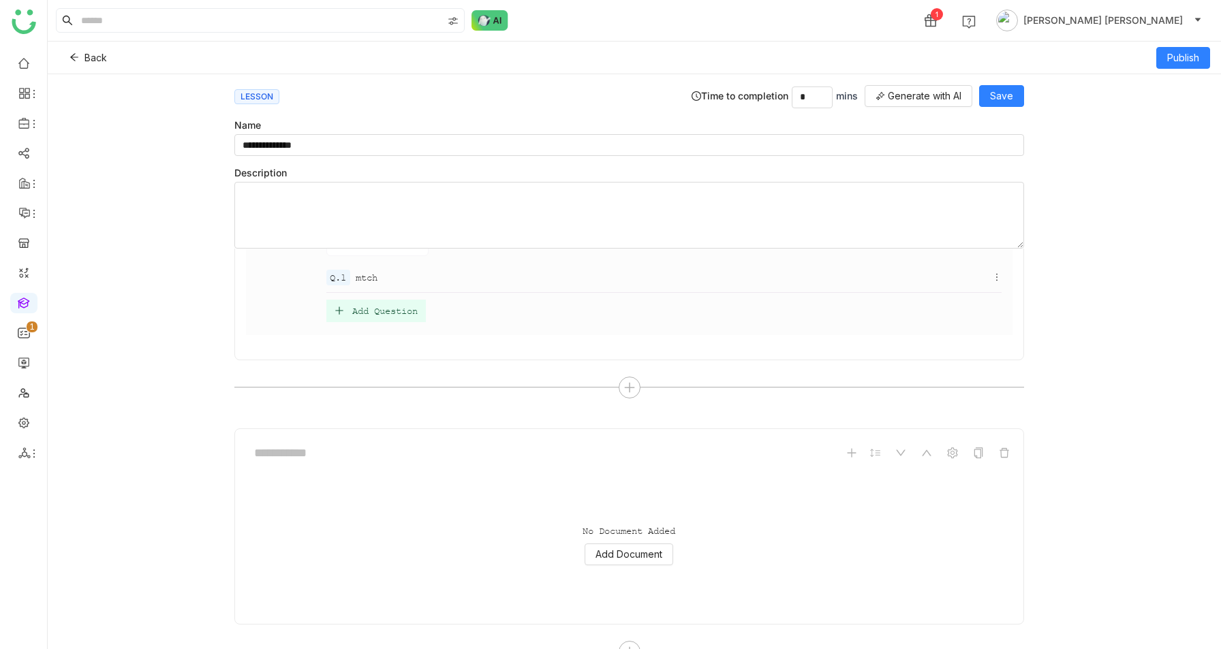
scroll to position [462, 0]
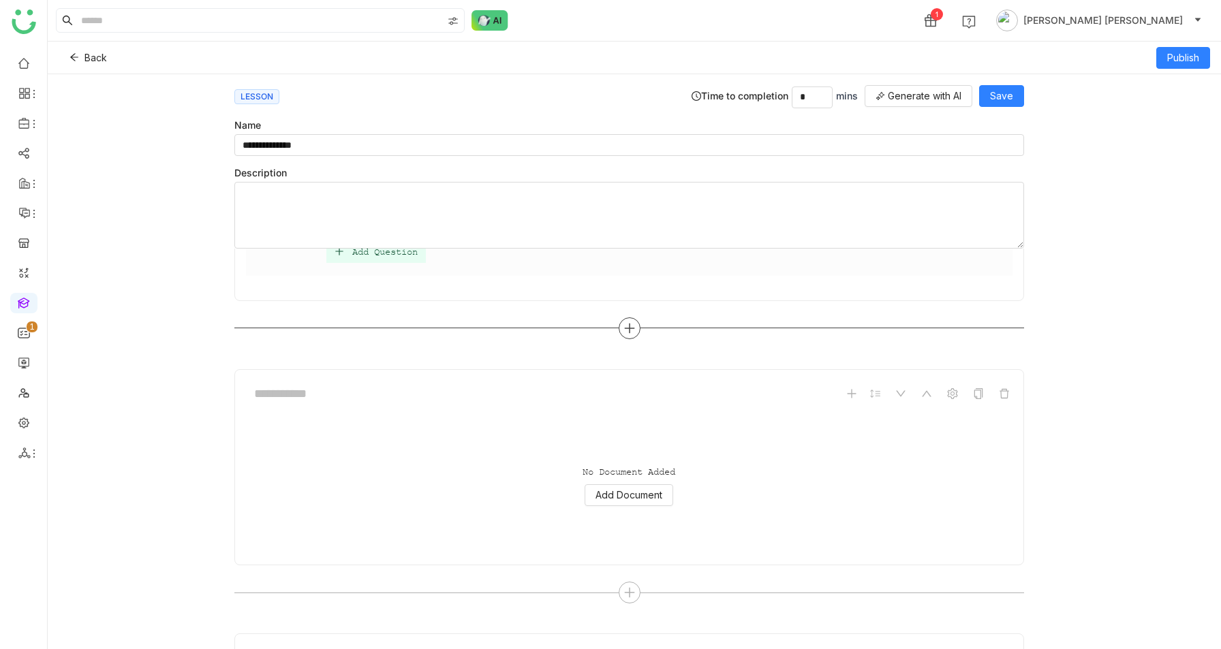
click at [635, 322] on icon at bounding box center [629, 328] width 12 height 12
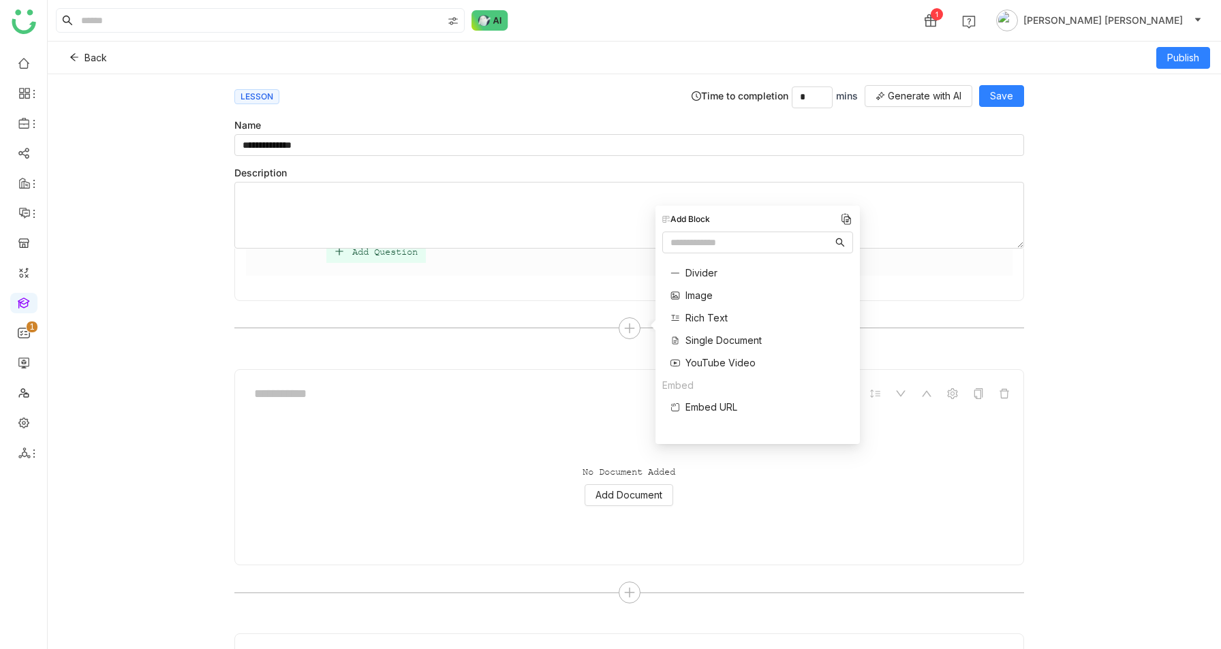
click at [698, 267] on span "Divider" at bounding box center [701, 273] width 32 height 14
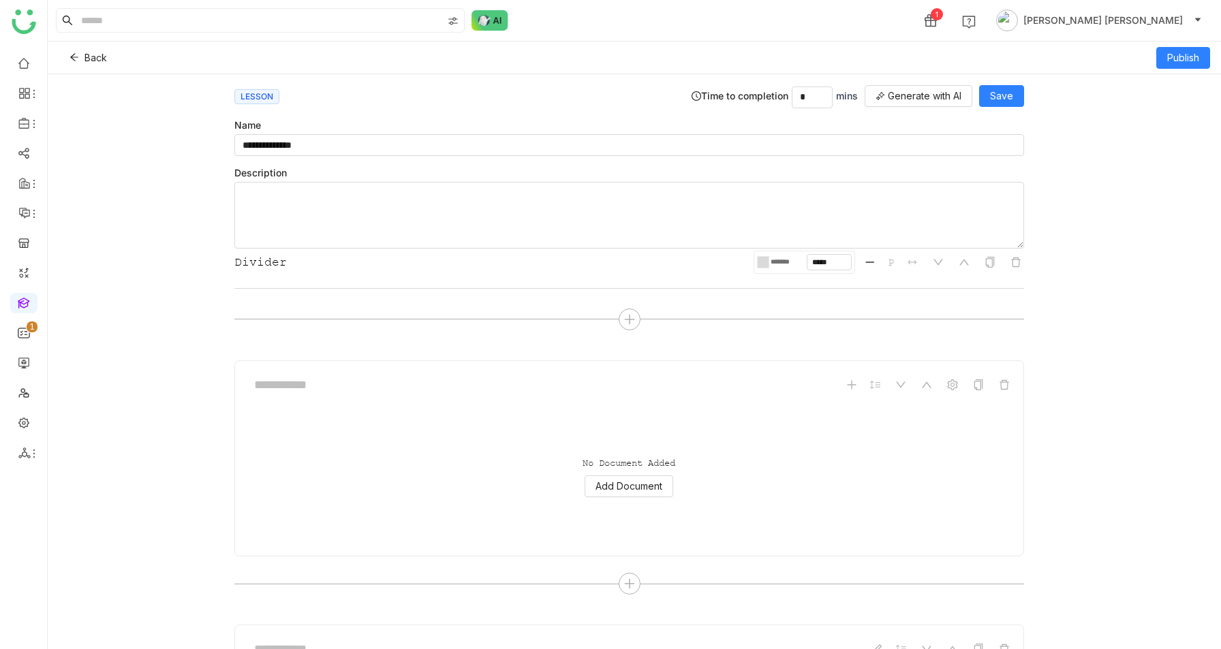
click at [768, 261] on div at bounding box center [765, 262] width 5 height 11
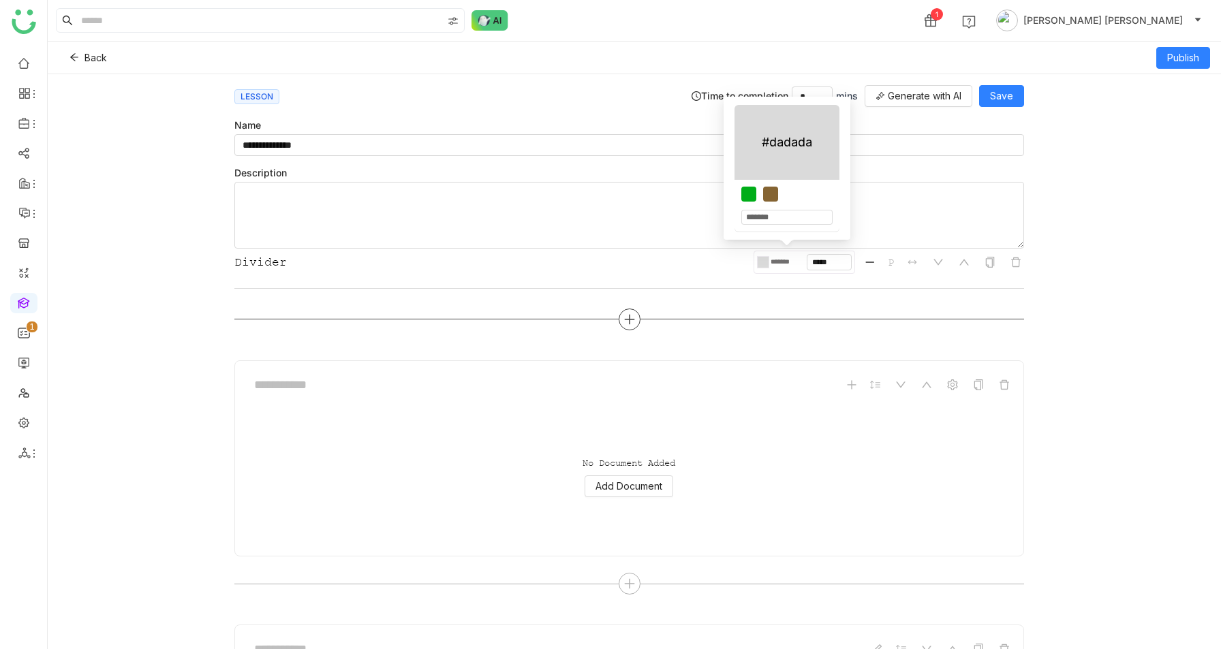
click at [732, 322] on div at bounding box center [628, 320] width 789 height 22
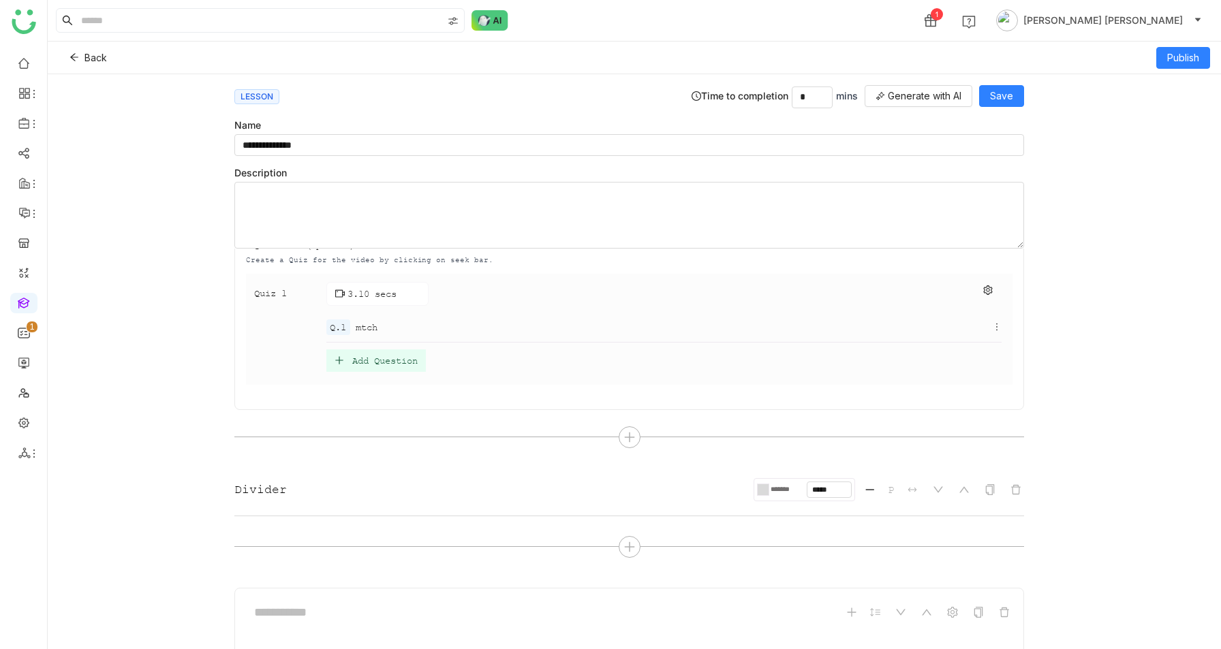
scroll to position [354, 0]
click at [630, 541] on icon at bounding box center [629, 546] width 1 height 10
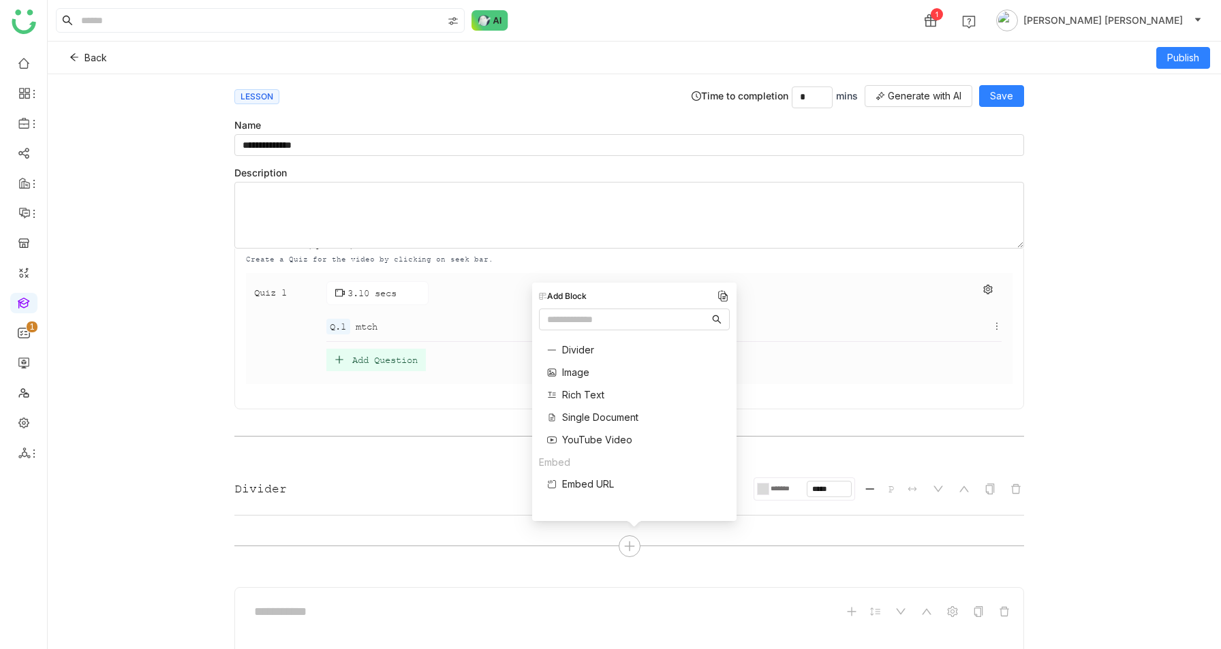
click at [598, 393] on span "Rich Text" at bounding box center [583, 395] width 42 height 14
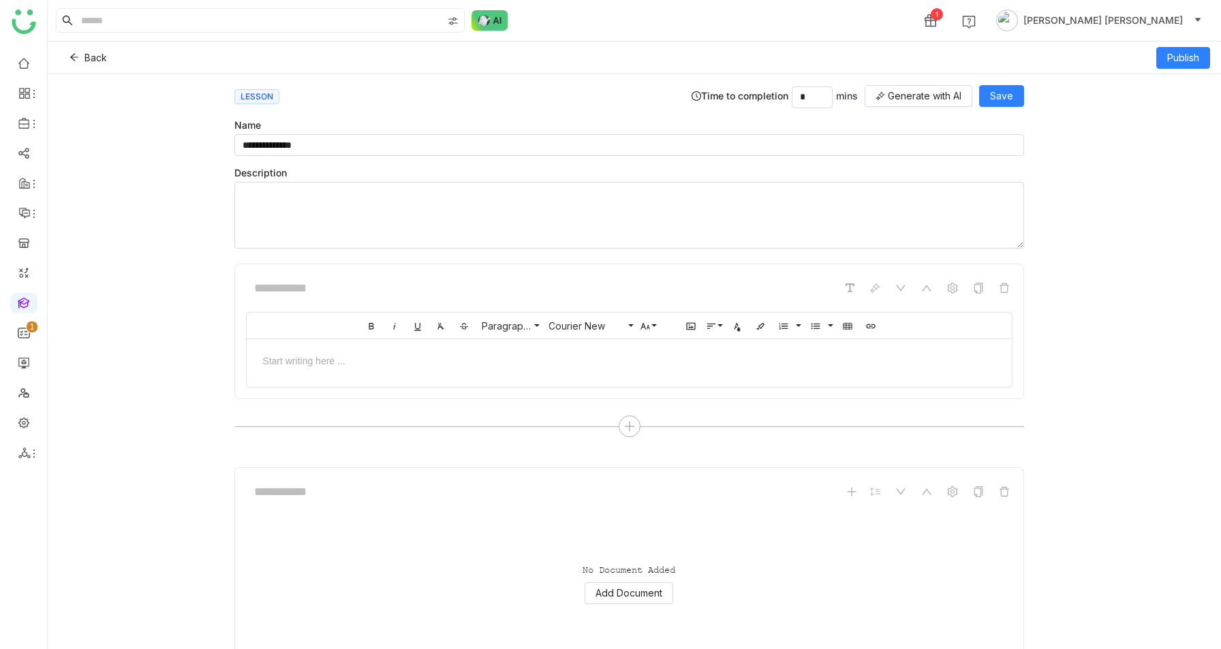
scroll to position [656, 0]
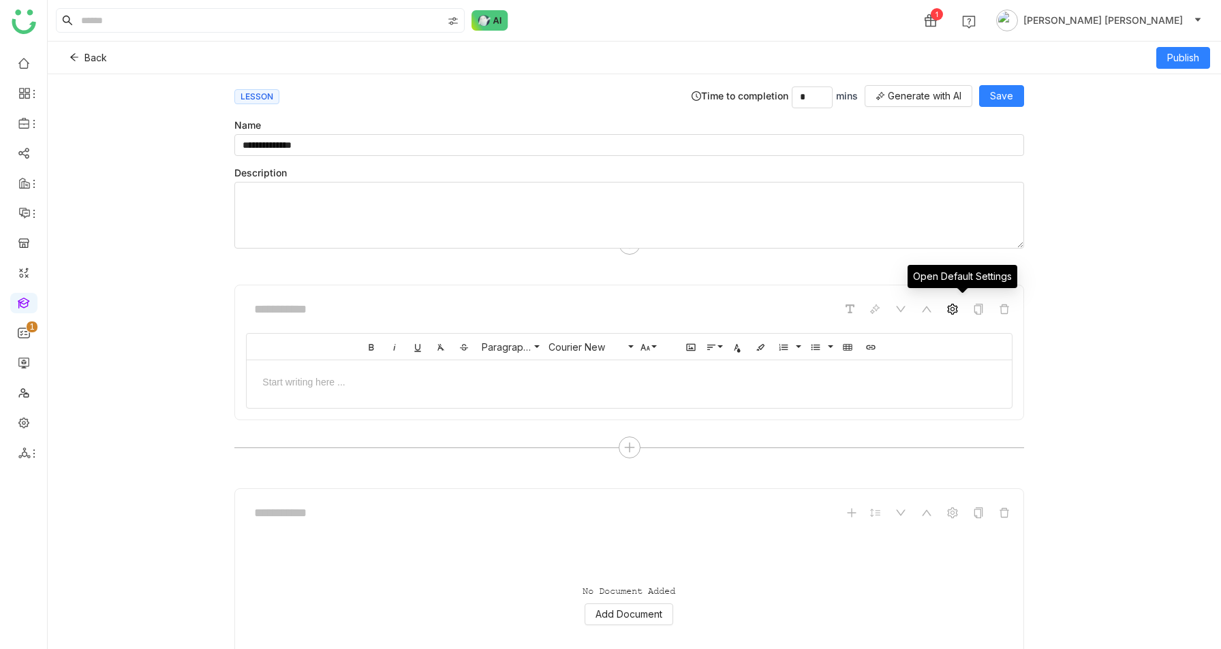
click at [959, 311] on span at bounding box center [952, 309] width 16 height 16
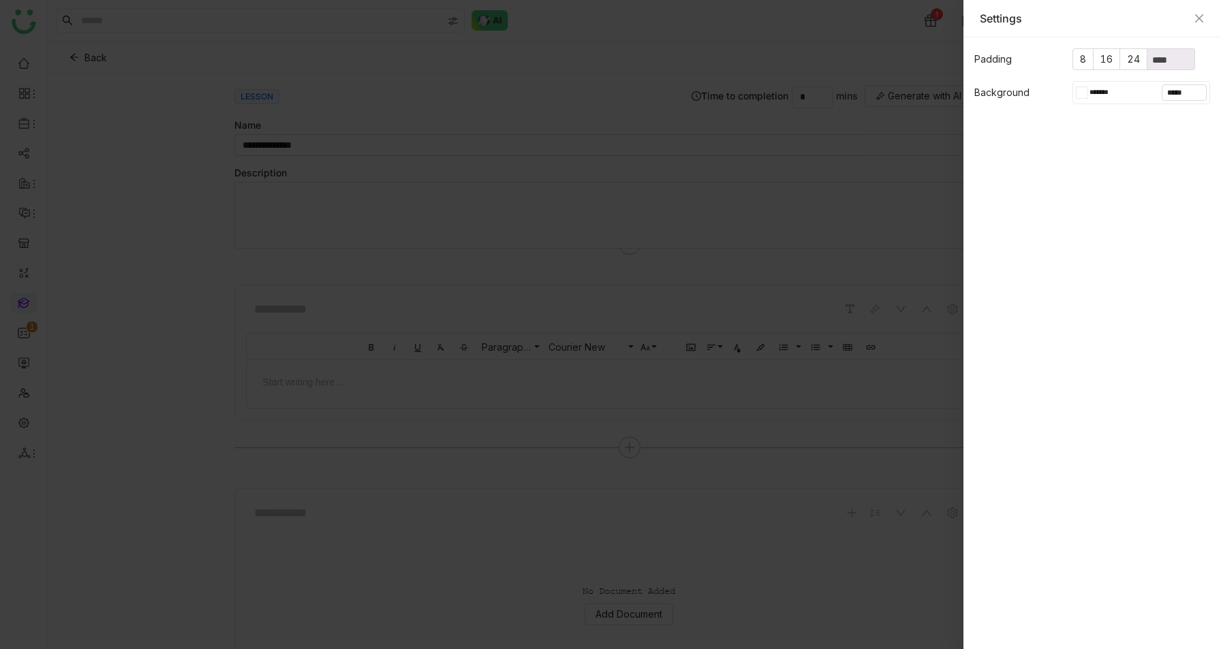
click at [1083, 95] on div at bounding box center [1084, 92] width 5 height 11
click at [1193, 138] on gtmb-native-editor-settings "Padding 8 16 24 **** Background ******* *****" at bounding box center [1091, 343] width 257 height 612
click at [1199, 18] on icon "Close" at bounding box center [1199, 18] width 8 height 8
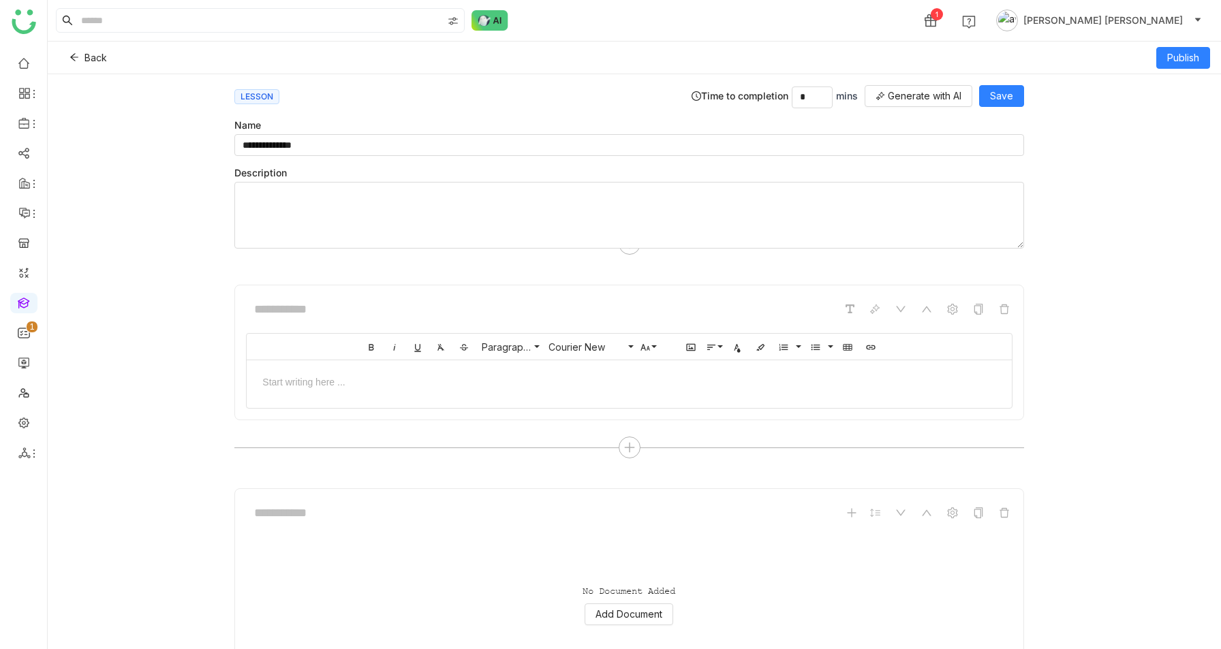
click at [1199, 18] on icon at bounding box center [1197, 19] width 5 height 3
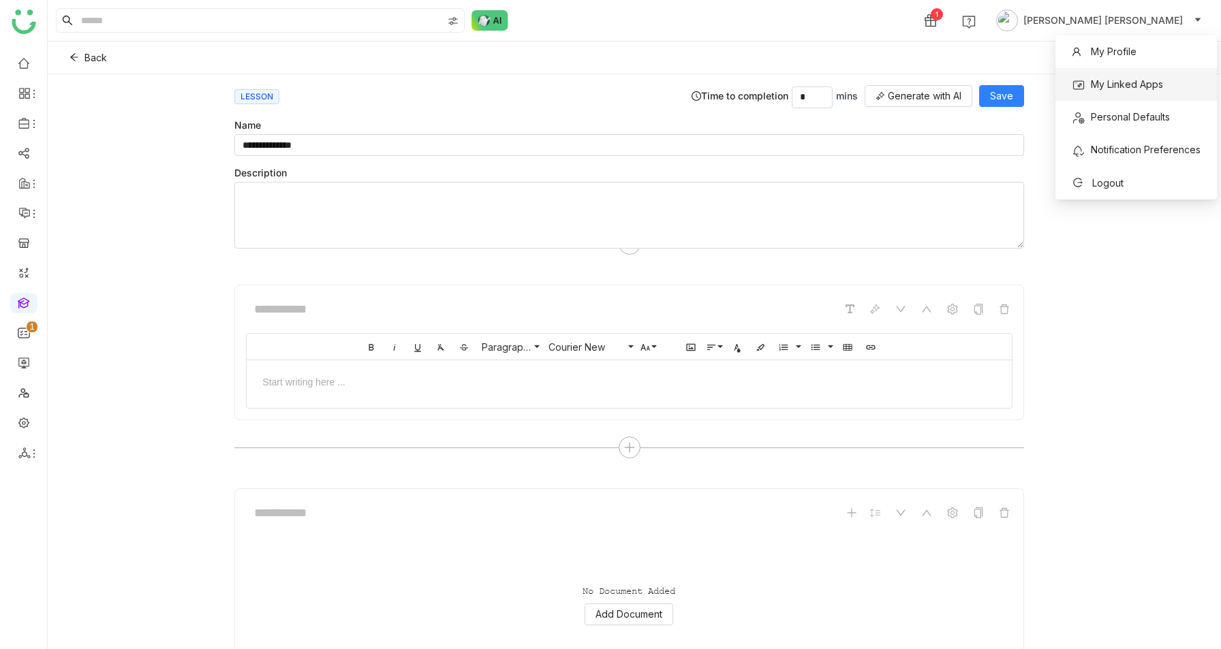
click at [1108, 95] on span "My Linked Apps" at bounding box center [1117, 85] width 108 height 22
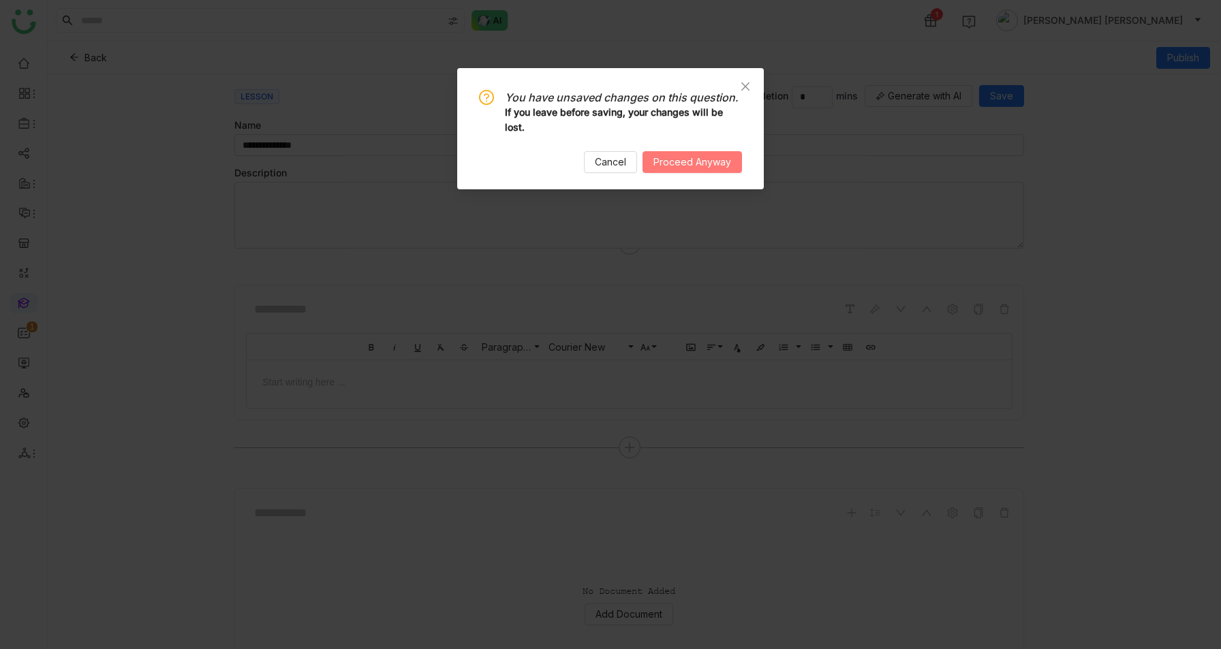
click at [678, 158] on span "Proceed Anyway" at bounding box center [692, 162] width 78 height 15
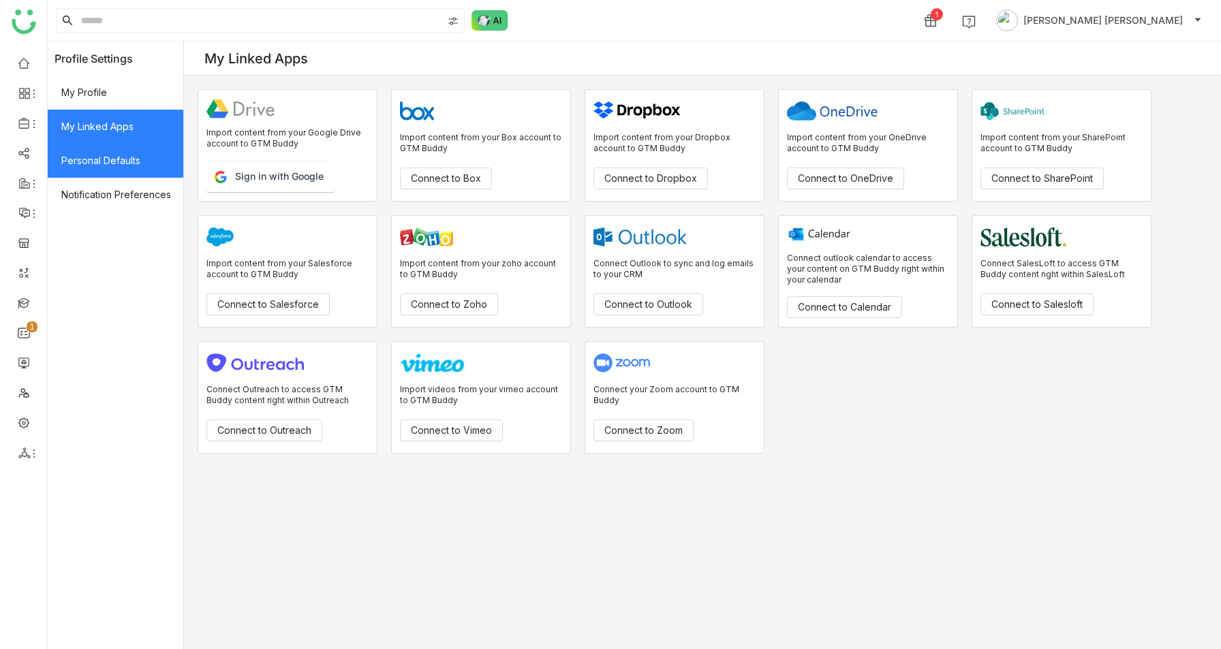
click at [126, 157] on span "Personal Defaults" at bounding box center [116, 161] width 136 height 34
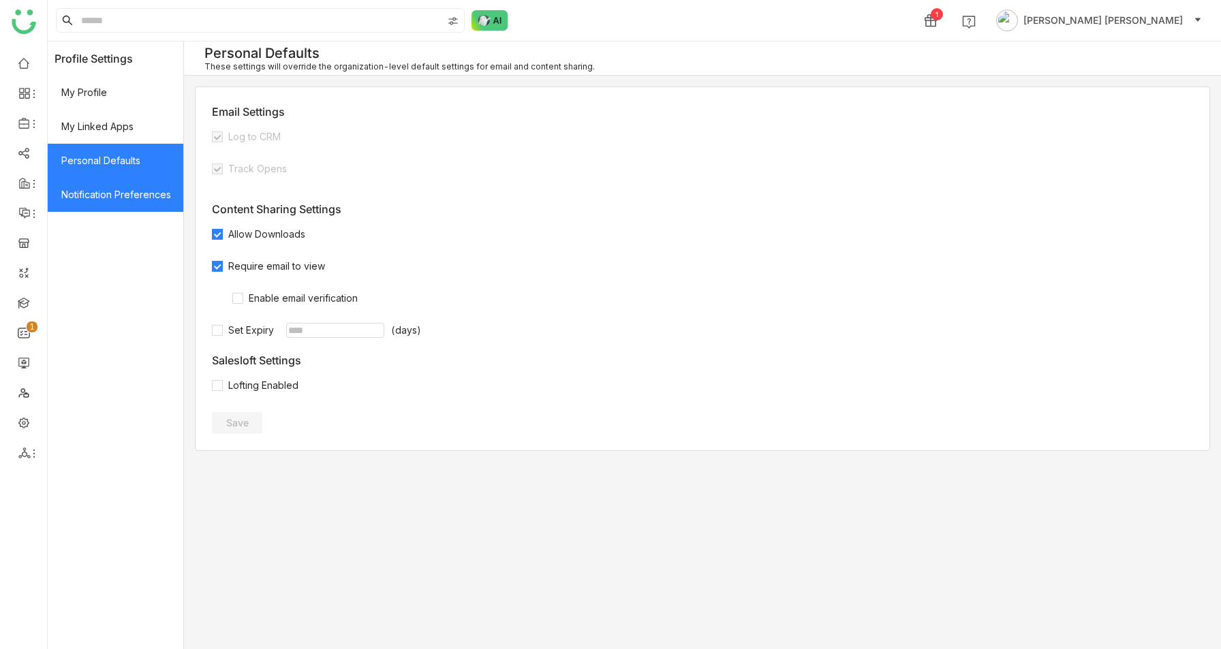
click at [131, 187] on span "Notification Preferences" at bounding box center [116, 195] width 136 height 34
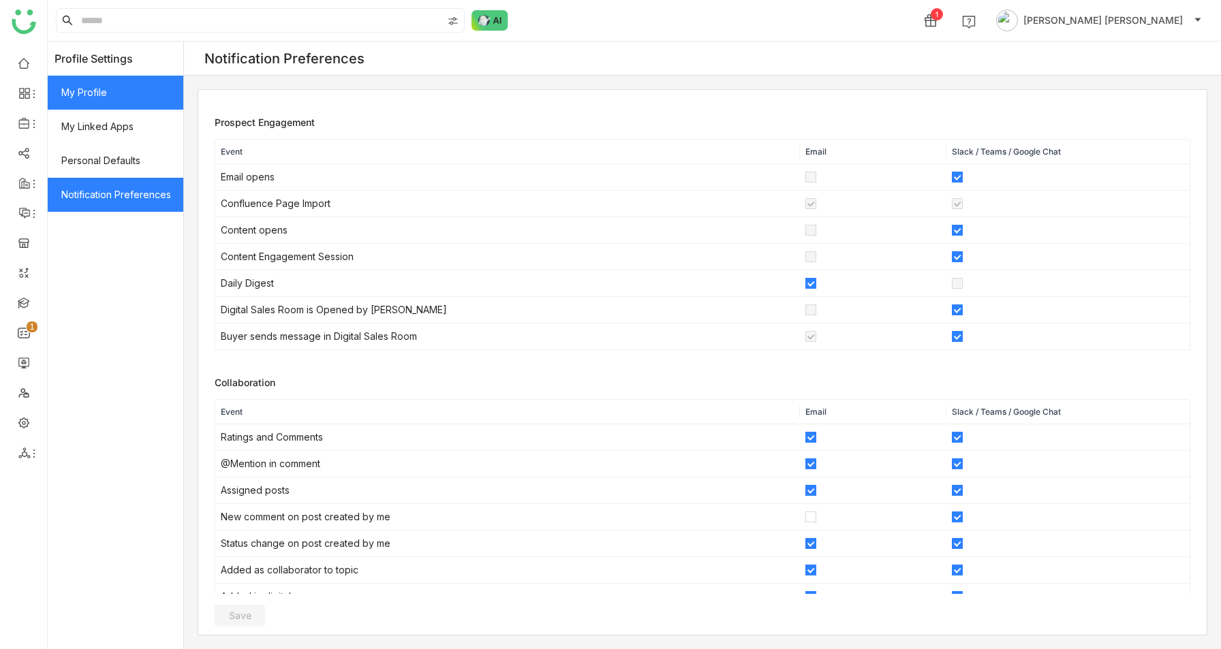
click at [111, 79] on span "My Profile" at bounding box center [116, 93] width 136 height 34
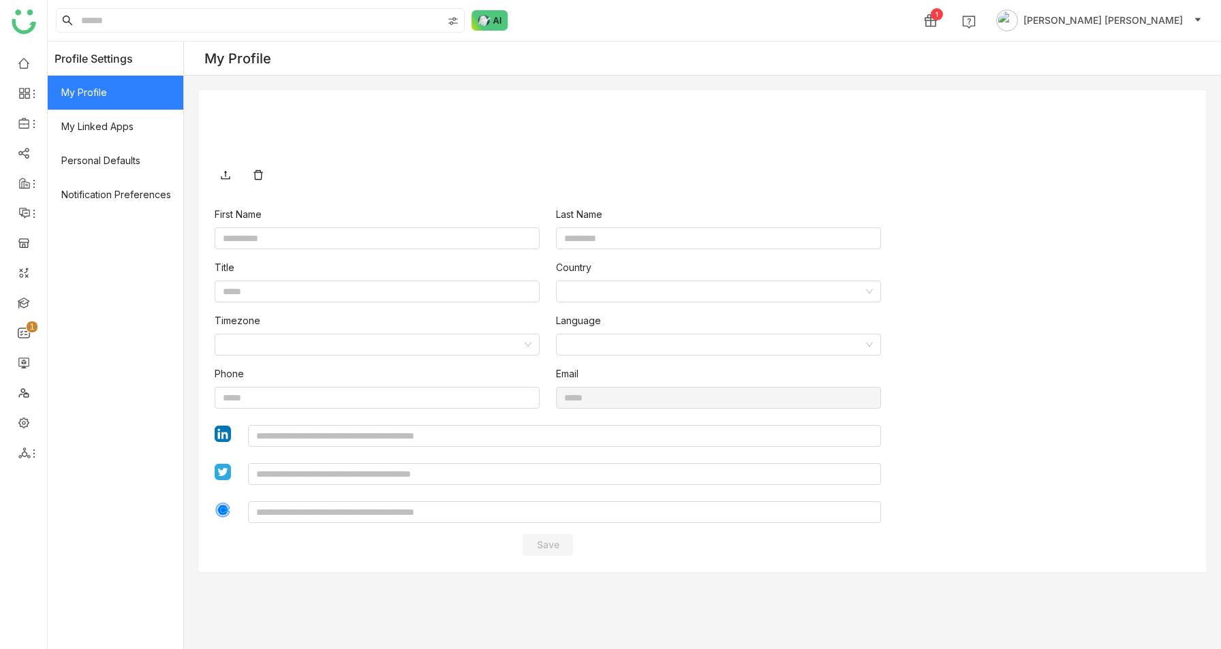
type input "**********"
type input "*********"
type input "**********"
click at [1110, 16] on span "[PERSON_NAME] [PERSON_NAME]" at bounding box center [1102, 20] width 159 height 15
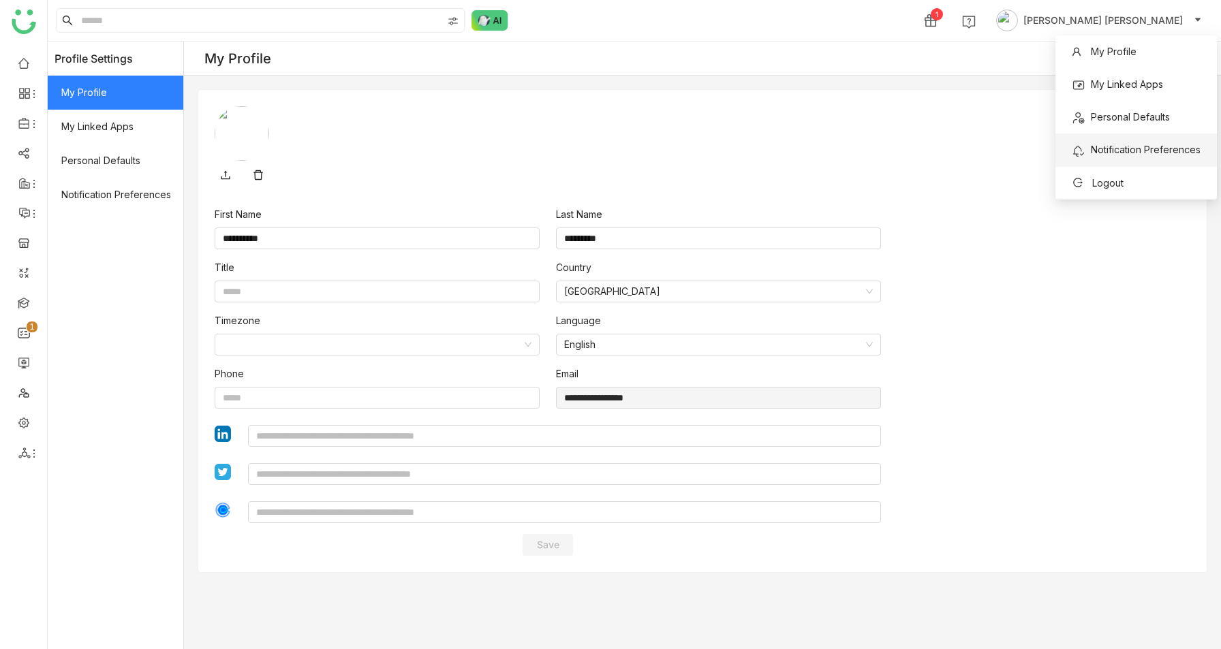
click at [1125, 155] on span "Notification Preferences" at bounding box center [1145, 150] width 110 height 12
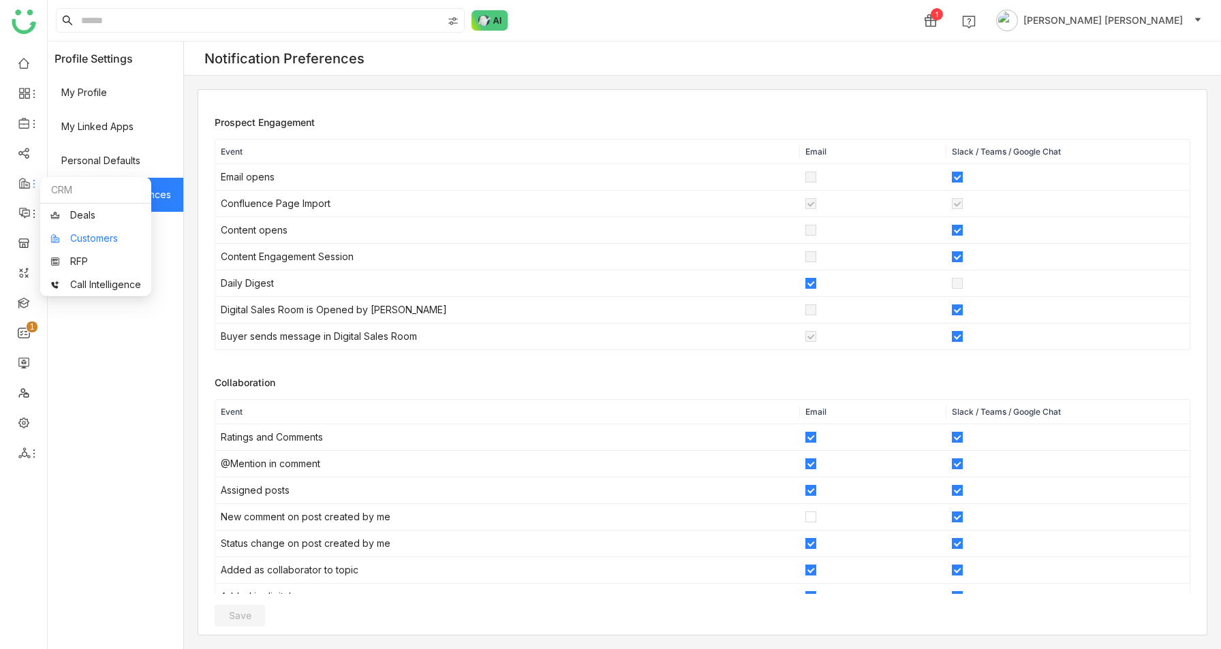
click at [63, 234] on link "Customers" at bounding box center [95, 239] width 91 height 10
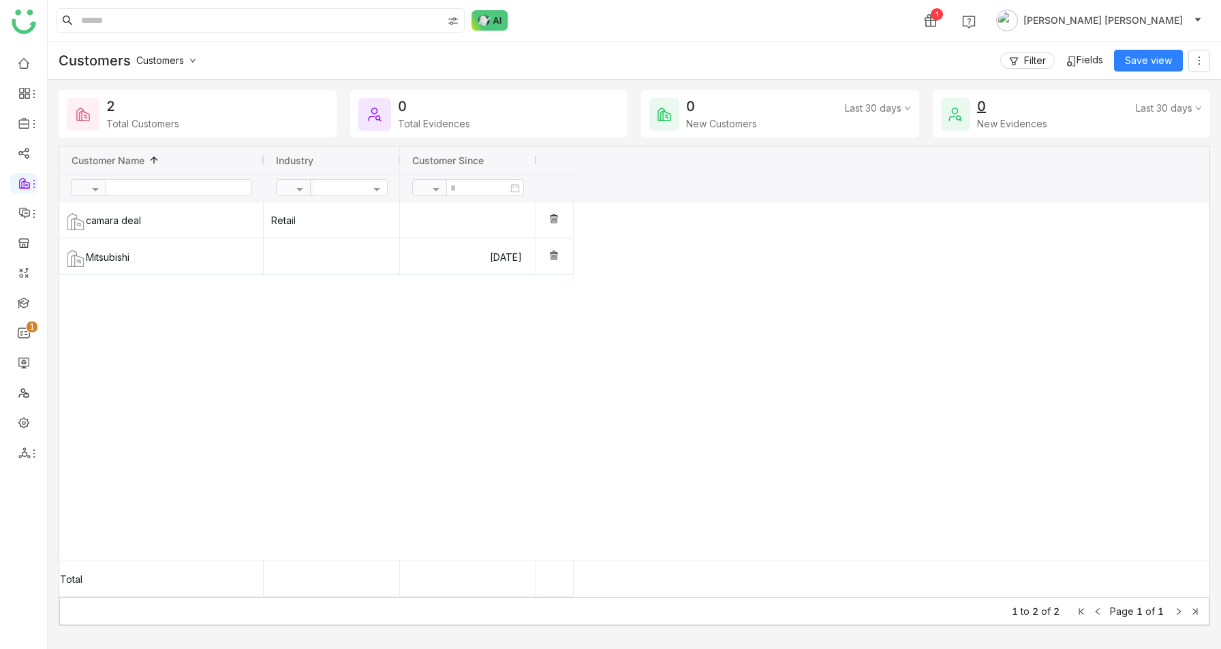
click at [328, 187] on div at bounding box center [342, 187] width 56 height 14
click at [286, 191] on div at bounding box center [297, 189] width 41 height 12
click at [176, 183] on input "text" at bounding box center [178, 188] width 144 height 16
click at [101, 189] on span at bounding box center [97, 188] width 17 height 10
click at [124, 257] on div "Is empty" at bounding box center [125, 251] width 105 height 22
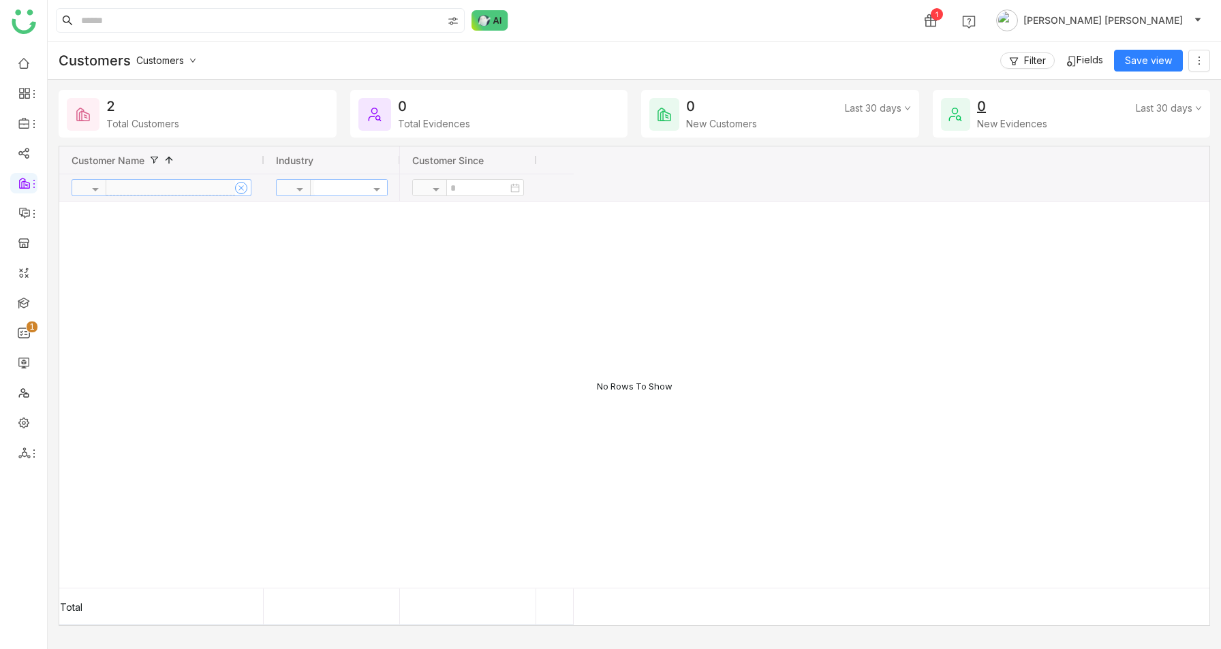
click at [242, 185] on icon at bounding box center [241, 188] width 7 height 7
click at [346, 186] on div at bounding box center [342, 187] width 56 height 14
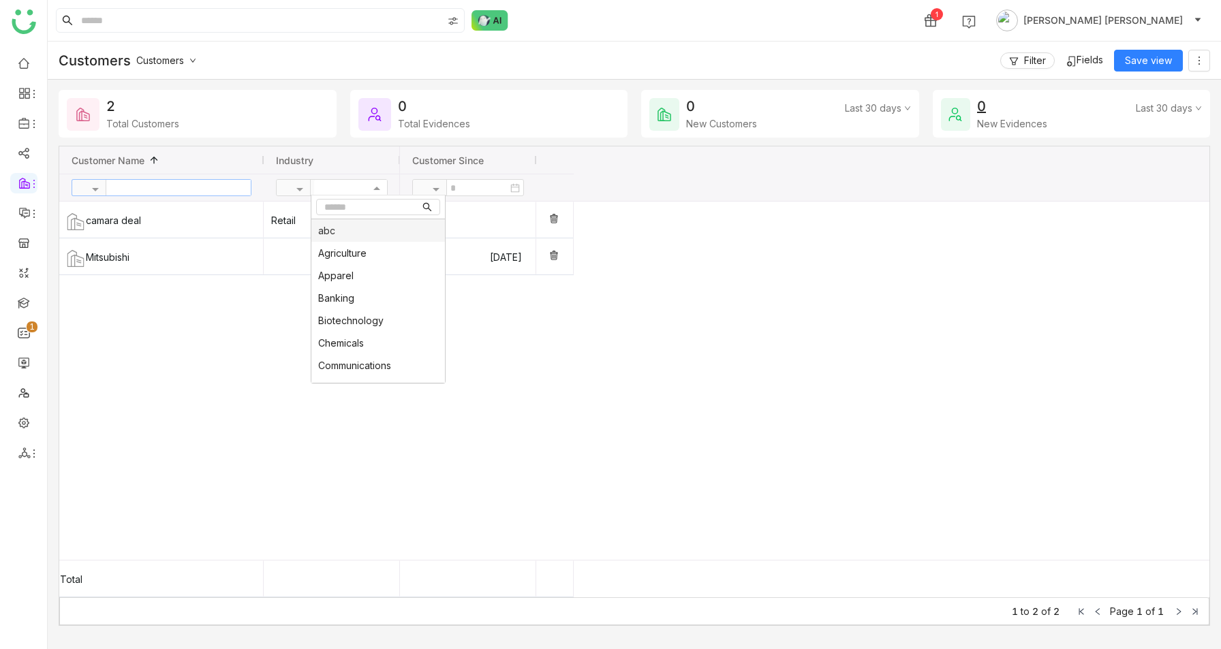
click at [418, 223] on div "abc" at bounding box center [378, 230] width 134 height 22
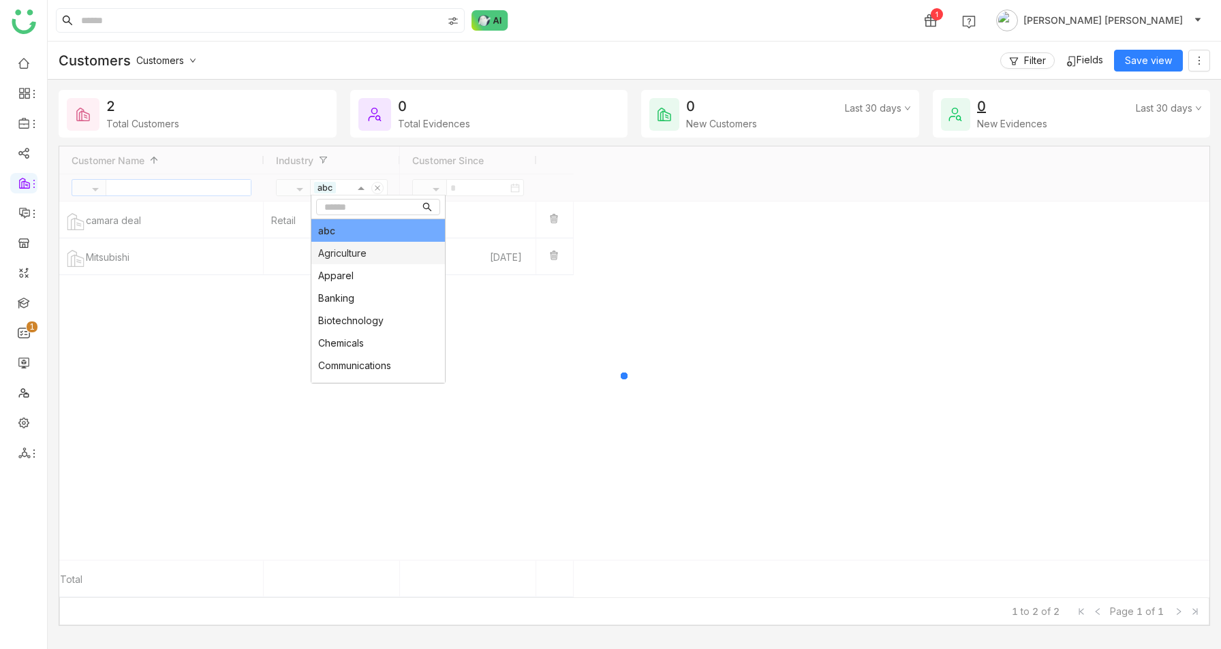
click at [398, 257] on div "Agriculture" at bounding box center [378, 253] width 134 height 22
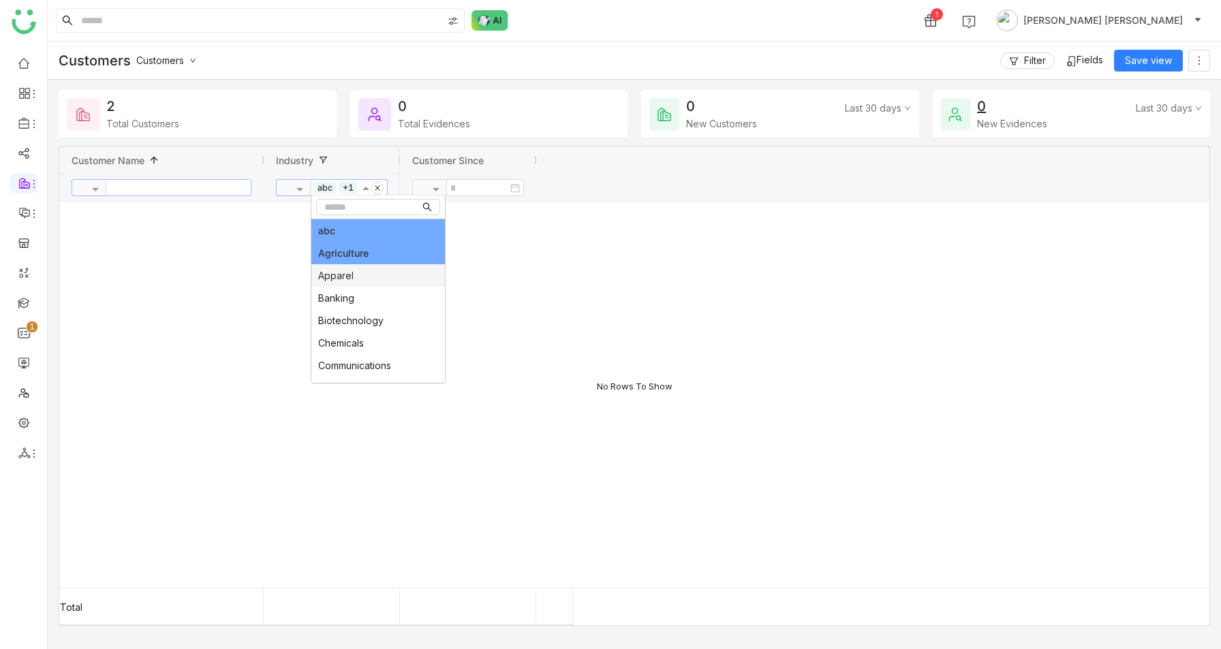
click at [180, 196] on gtmb-custom-floating-filter at bounding box center [162, 188] width 180 height 20
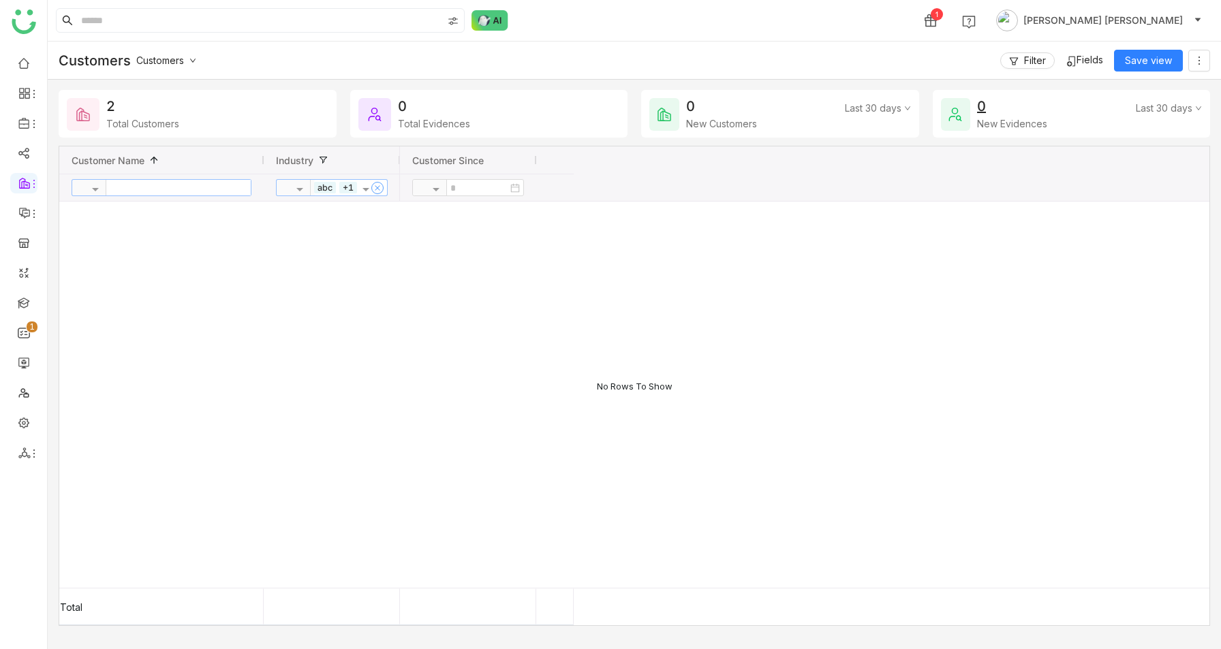
click at [376, 187] on icon at bounding box center [377, 188] width 7 height 7
click at [164, 187] on input "text" at bounding box center [178, 188] width 144 height 16
click at [173, 57] on span "Customers" at bounding box center [160, 60] width 48 height 12
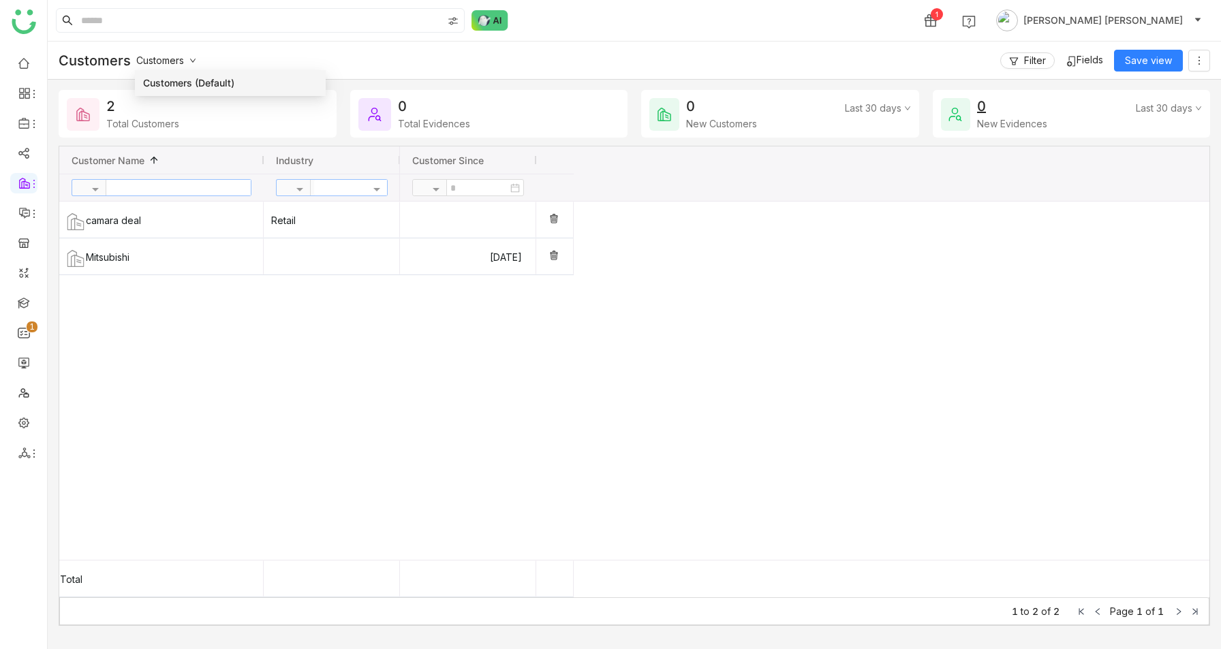
click at [184, 85] on span "Customers (Default)" at bounding box center [190, 83] width 94 height 15
click at [176, 191] on input "text" at bounding box center [178, 188] width 144 height 16
type input "*"
